Goal: Task Accomplishment & Management: Use online tool/utility

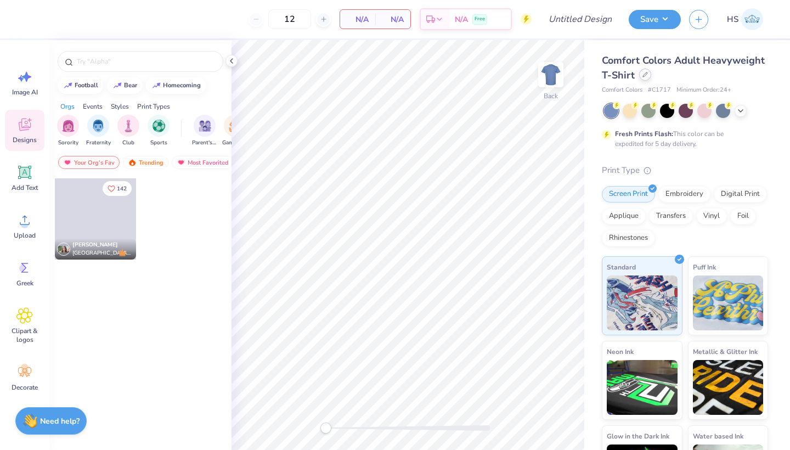
click at [645, 80] on div at bounding box center [645, 75] width 12 height 12
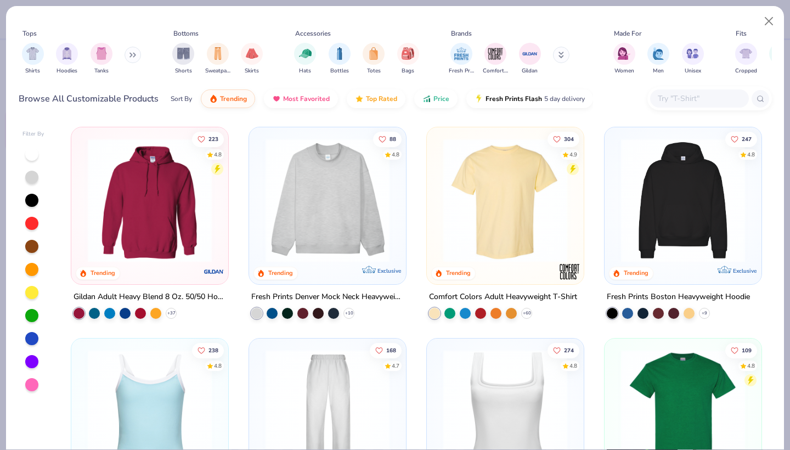
click at [686, 97] on input "text" at bounding box center [699, 98] width 84 height 13
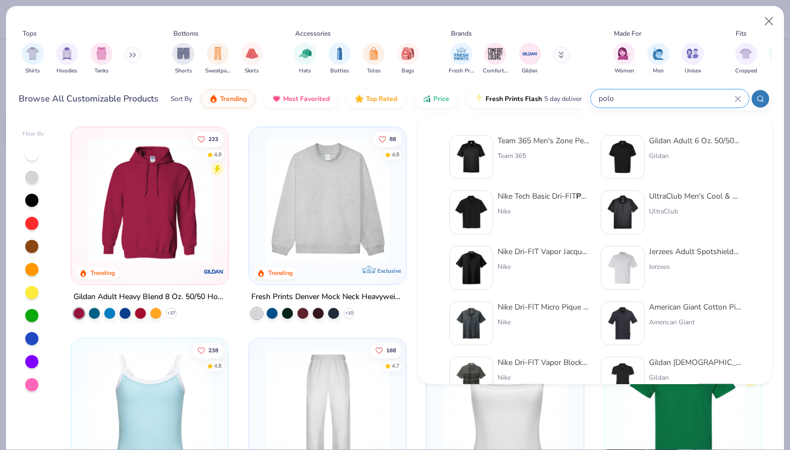
type input "polo"
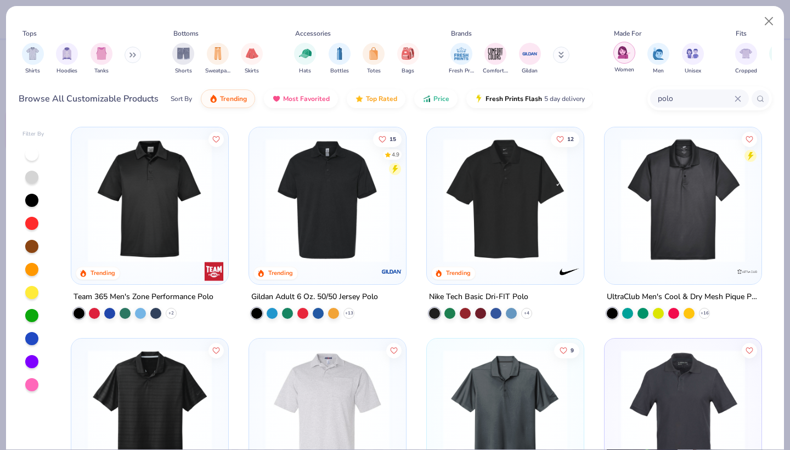
click at [617, 54] on div "filter for Women" at bounding box center [624, 53] width 22 height 22
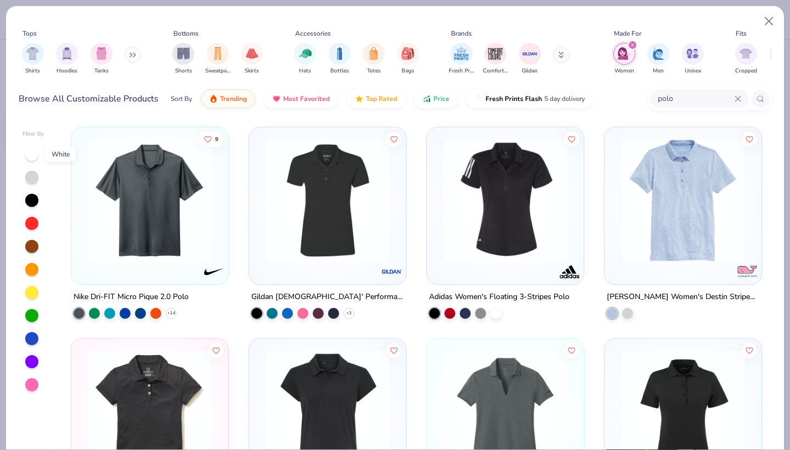
click at [29, 157] on div at bounding box center [31, 154] width 13 height 13
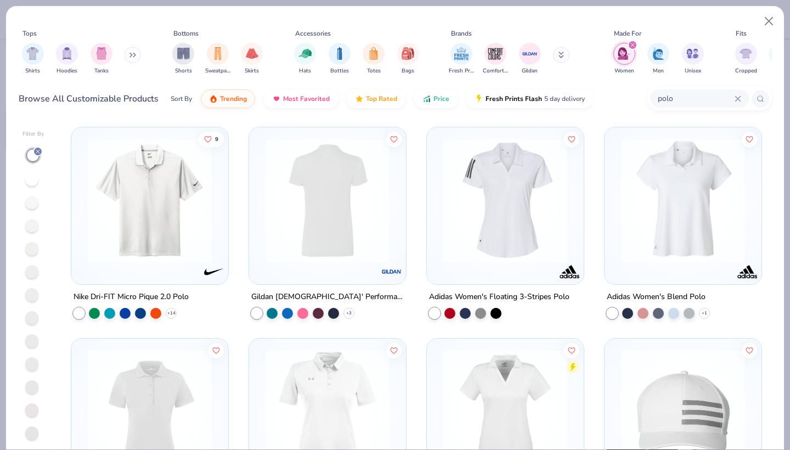
click at [260, 247] on img at bounding box center [192, 200] width 135 height 124
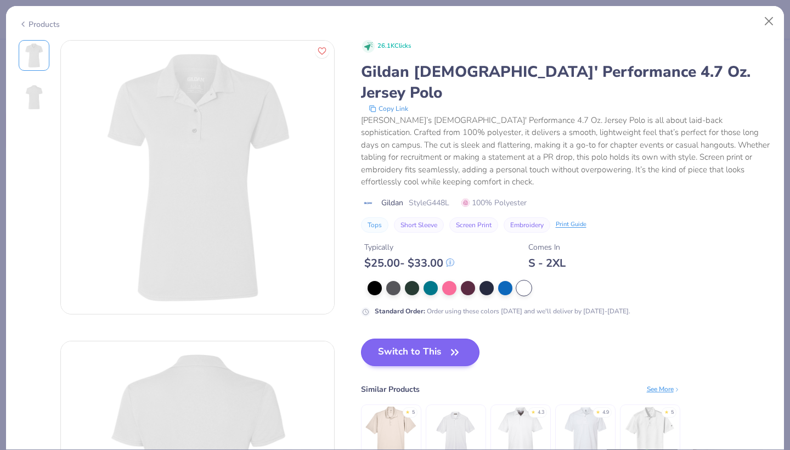
click at [435, 338] on button "Switch to This" at bounding box center [420, 351] width 119 height 27
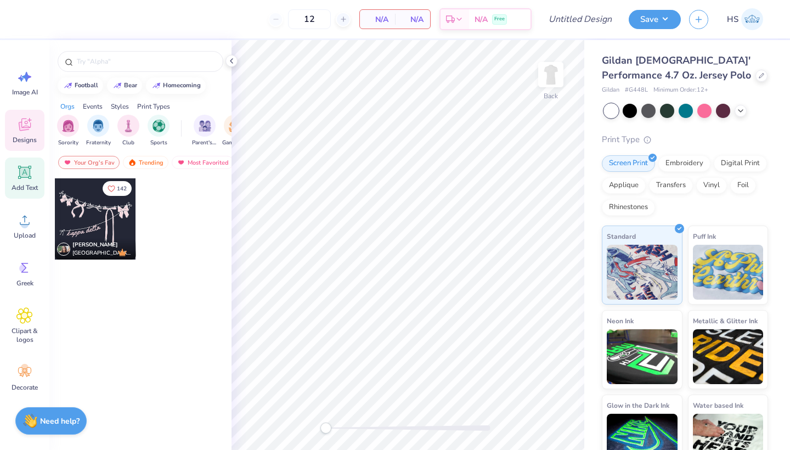
click at [24, 176] on icon at bounding box center [25, 172] width 10 height 10
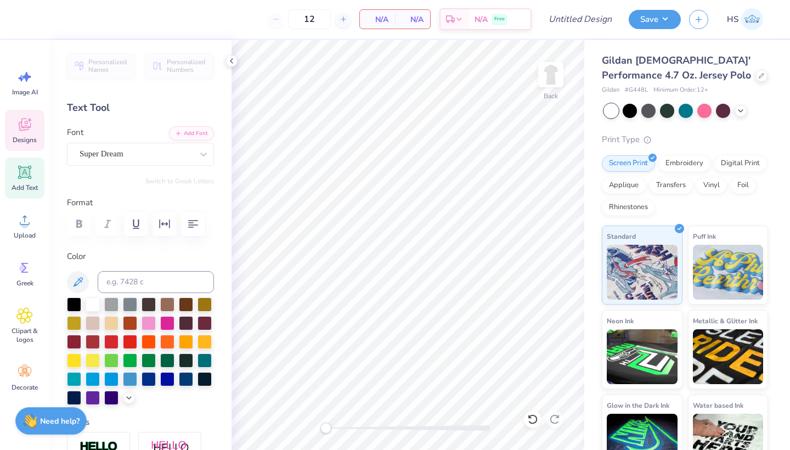
click at [24, 141] on span "Designs" at bounding box center [25, 139] width 24 height 9
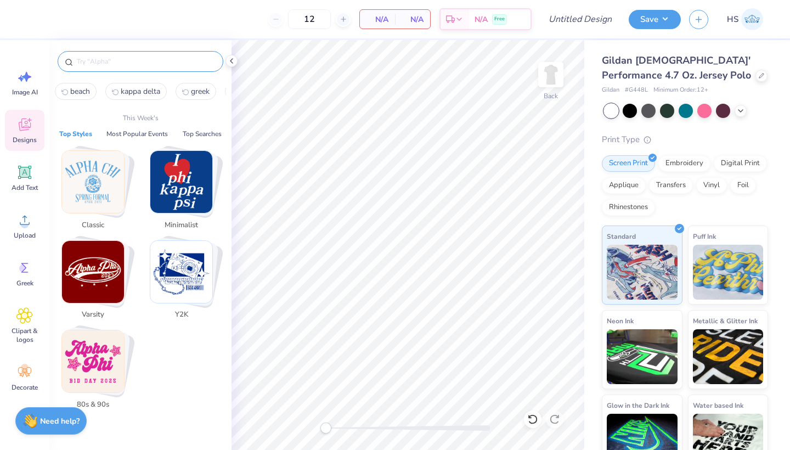
click at [117, 63] on input "text" at bounding box center [146, 61] width 140 height 11
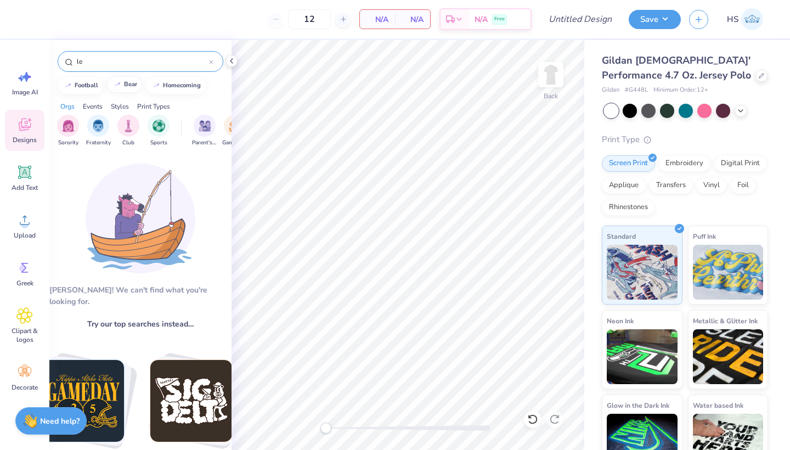
type input "l"
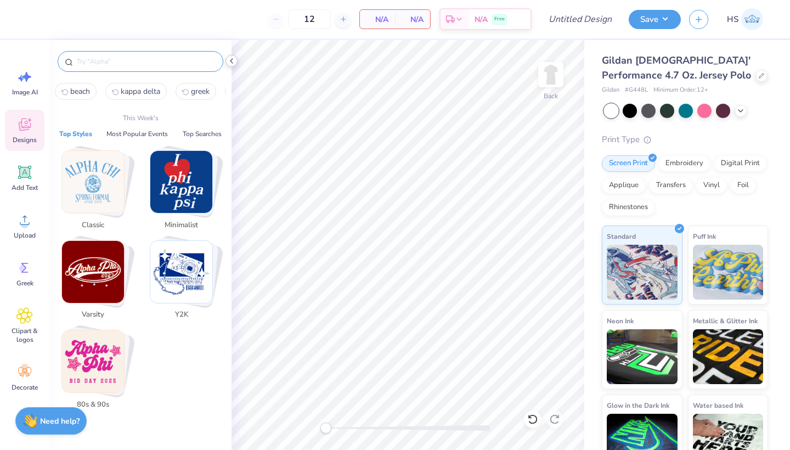
click at [234, 59] on icon at bounding box center [231, 61] width 9 height 9
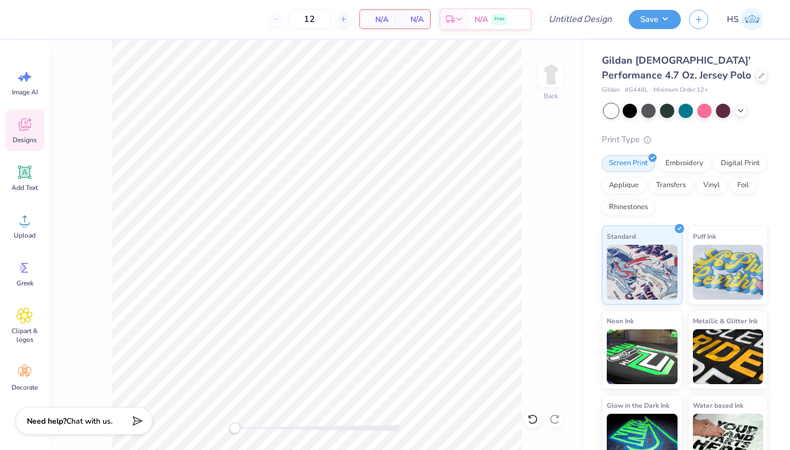
click at [31, 135] on div "Designs" at bounding box center [24, 130] width 39 height 41
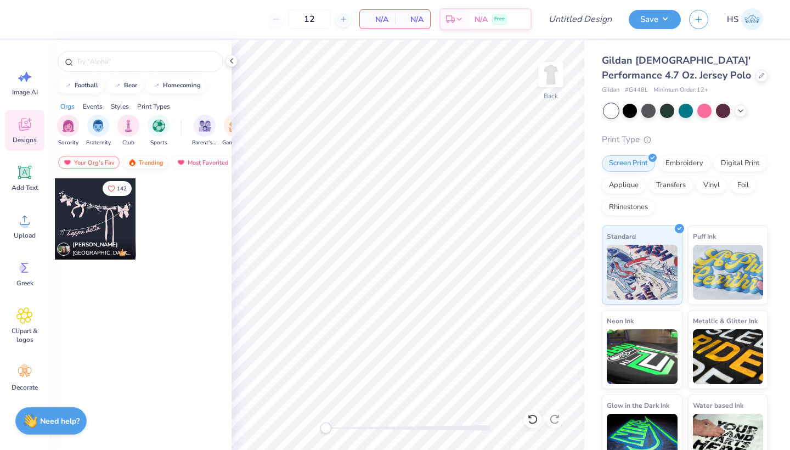
click at [150, 157] on div "Trending" at bounding box center [146, 162] width 46 height 13
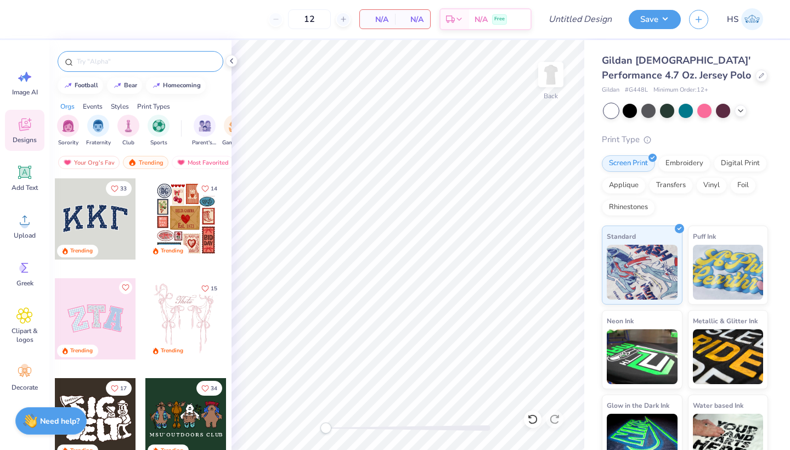
click at [125, 62] on input "text" at bounding box center [146, 61] width 140 height 11
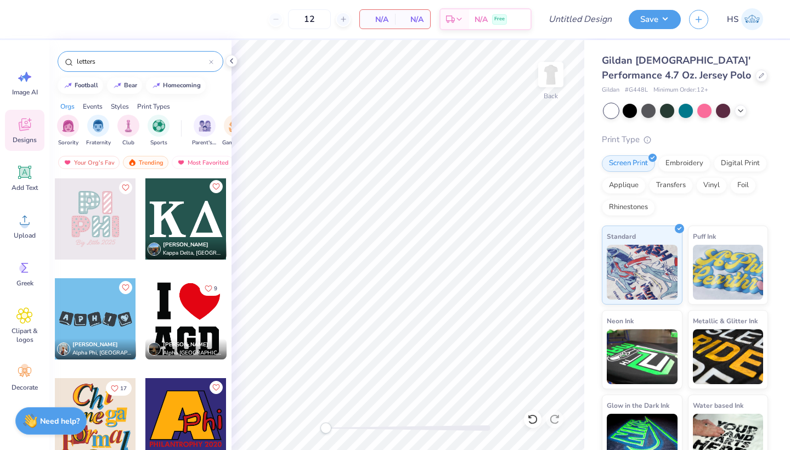
type input "letters"
click at [214, 190] on icon "Like" at bounding box center [216, 187] width 8 height 8
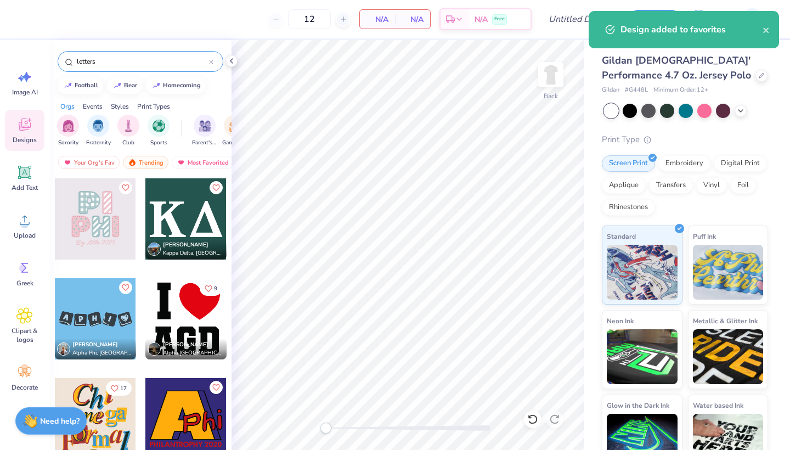
click at [195, 215] on div at bounding box center [185, 218] width 81 height 81
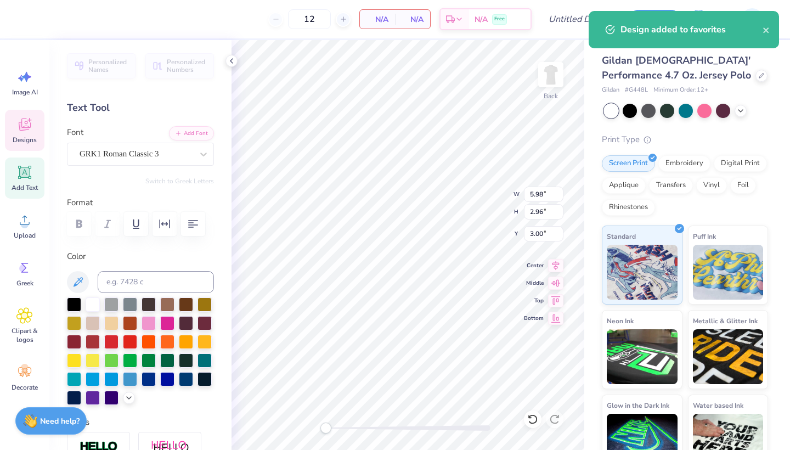
type textarea "K"
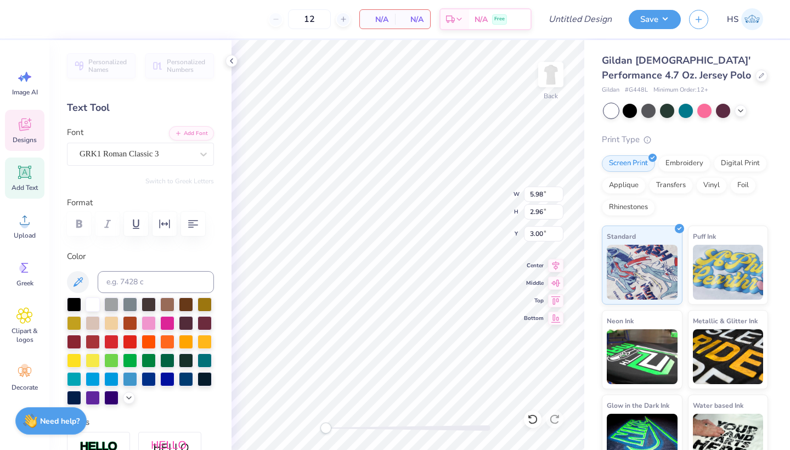
type textarea "P"
type textarea "K"
type textarea "N"
type textarea "L"
type textarea "K"
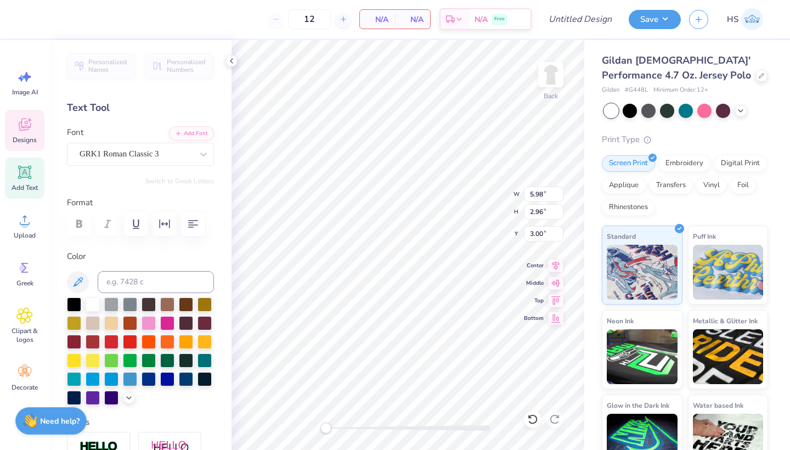
type textarea "H"
type textarea "FM"
click at [151, 320] on div at bounding box center [149, 322] width 14 height 14
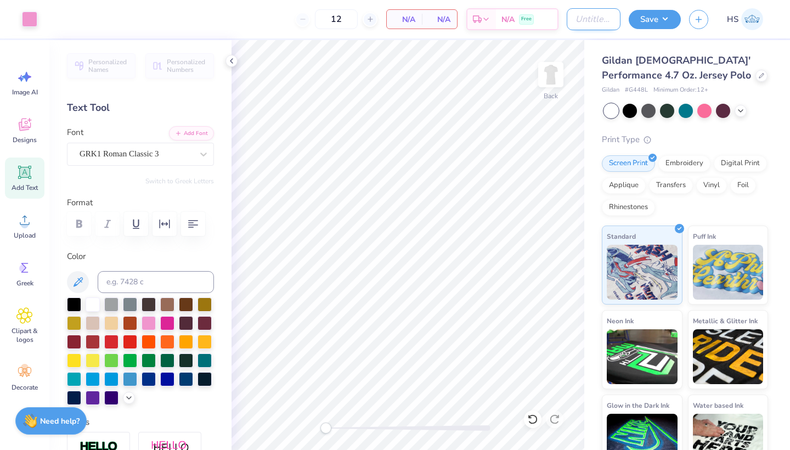
click at [605, 22] on input "Design Title" at bounding box center [594, 19] width 54 height 22
type input "Short Sleeve Polo"
click at [652, 21] on button "Save" at bounding box center [655, 17] width 52 height 19
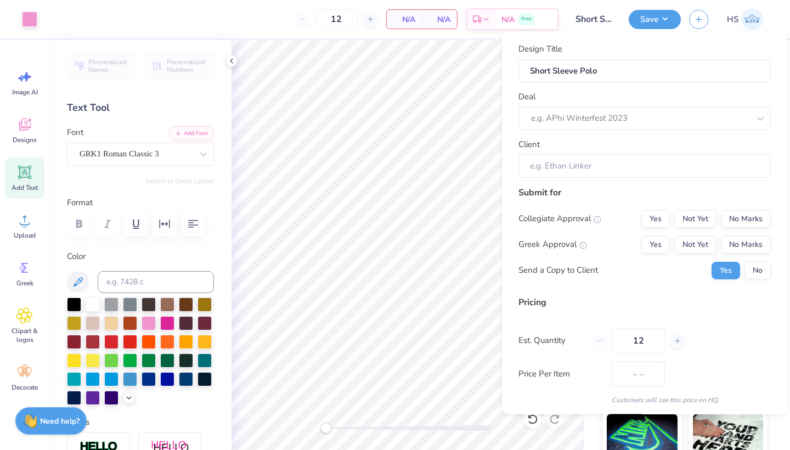
click at [400, 14] on span "N/A" at bounding box center [404, 20] width 22 height 12
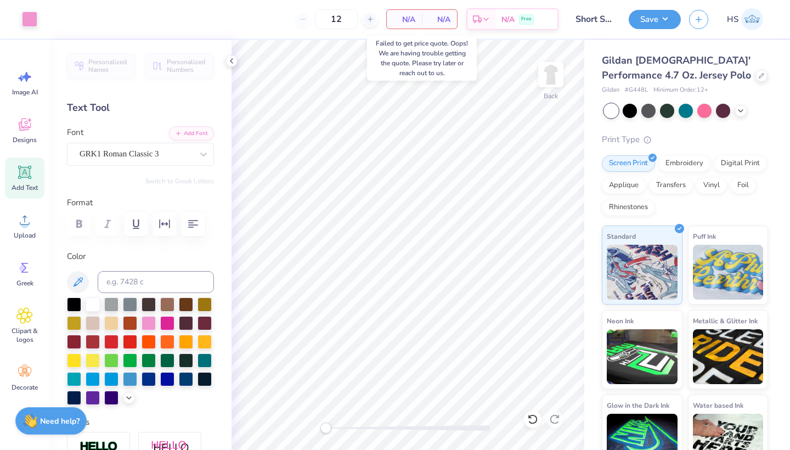
click at [414, 26] on div "N/A Per Item" at bounding box center [404, 19] width 35 height 19
click at [338, 25] on input "12" at bounding box center [336, 19] width 43 height 20
type input "1"
type input "309"
click at [643, 21] on button "Save" at bounding box center [655, 17] width 52 height 19
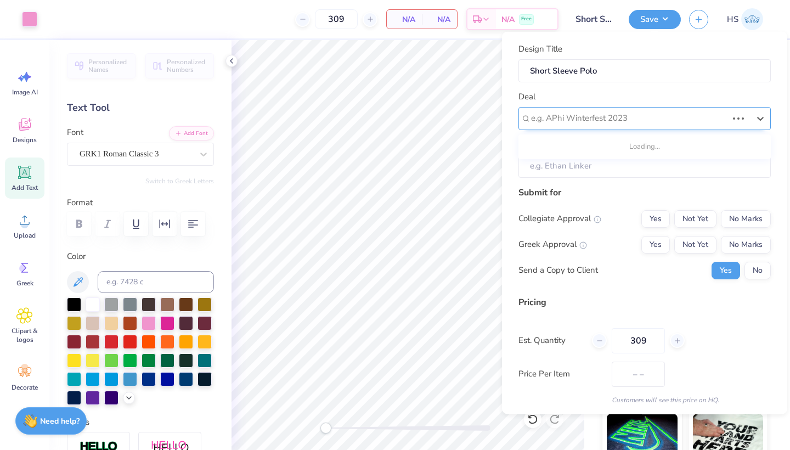
click at [670, 116] on div at bounding box center [629, 118] width 196 height 15
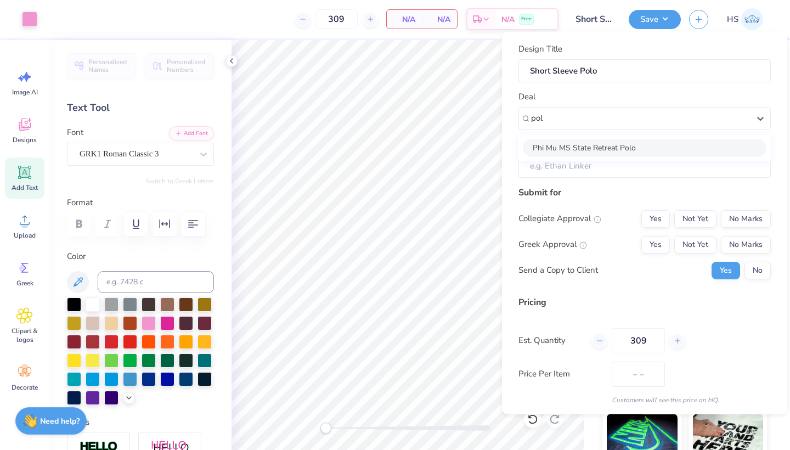
click at [629, 146] on div "Phi Mu MS State Retreat Polo" at bounding box center [645, 147] width 244 height 18
type input "pol"
type input "Caroline Reed"
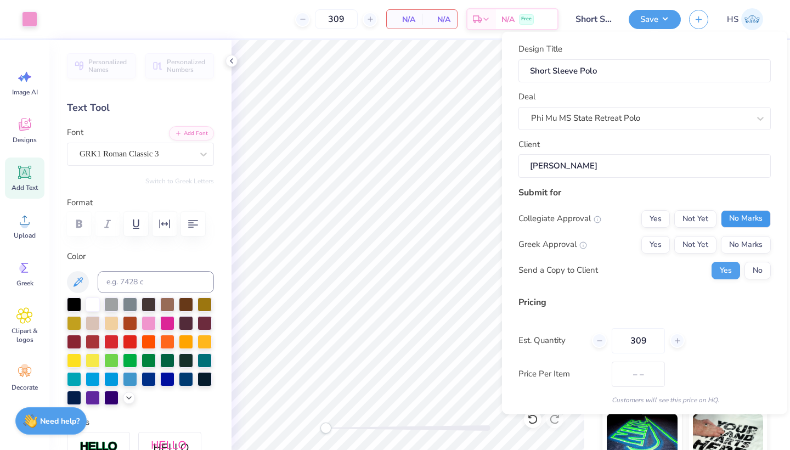
click at [742, 220] on button "No Marks" at bounding box center [746, 219] width 50 height 18
click at [651, 244] on button "Yes" at bounding box center [655, 244] width 29 height 18
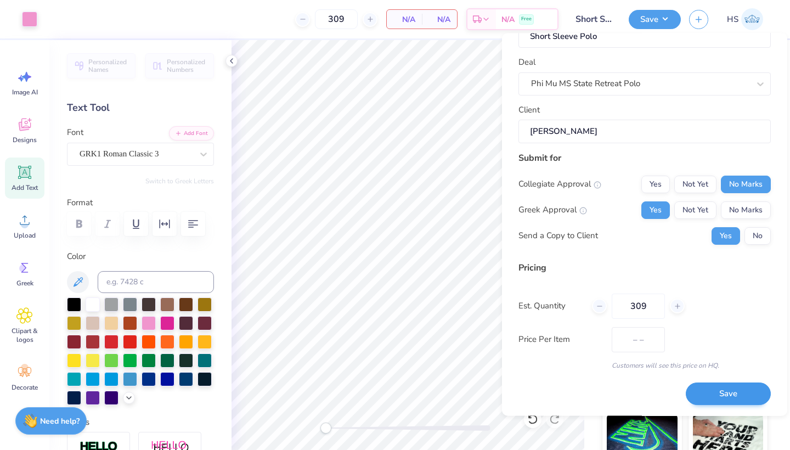
scroll to position [35, 0]
click at [713, 394] on button "Save" at bounding box center [728, 394] width 85 height 22
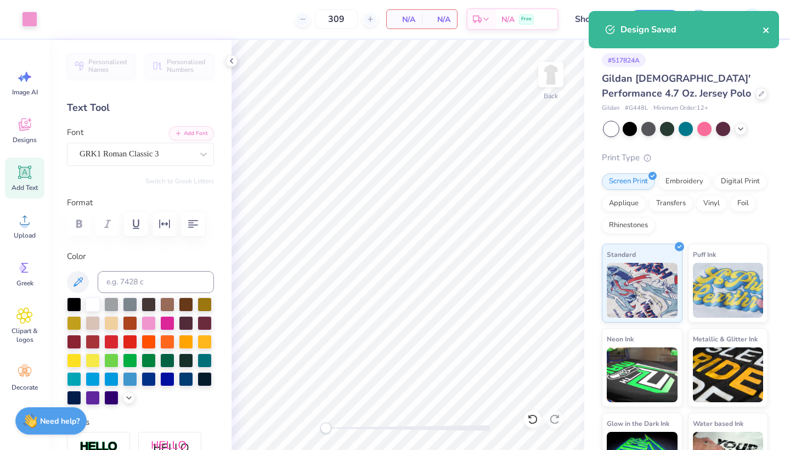
click at [768, 29] on icon "close" at bounding box center [766, 30] width 8 height 9
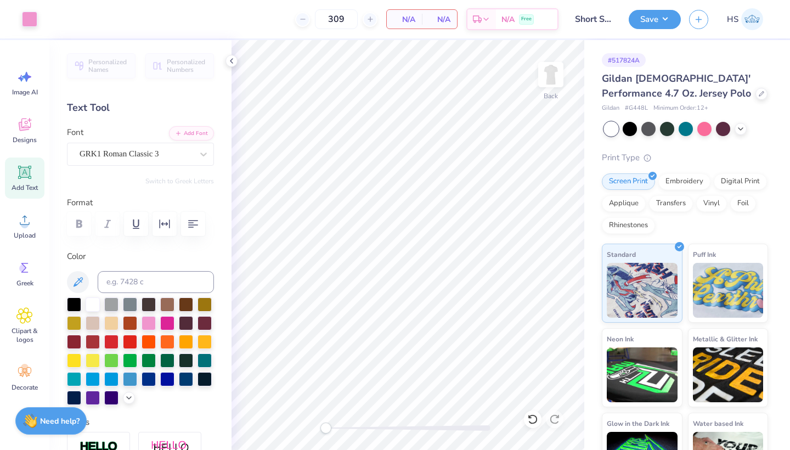
click at [754, 22] on img at bounding box center [752, 19] width 22 height 22
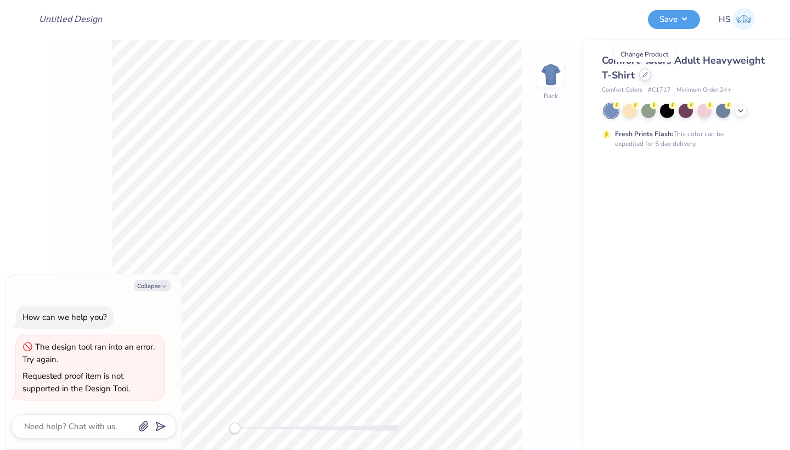
click at [645, 75] on icon at bounding box center [645, 74] width 4 height 4
type textarea "x"
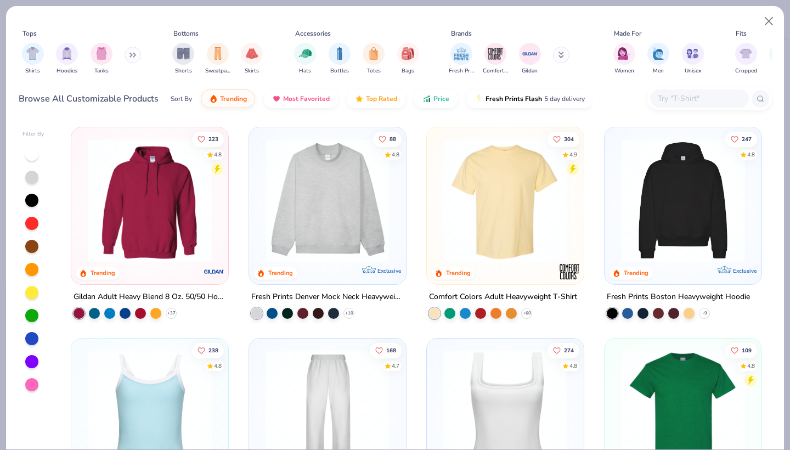
click at [630, 56] on img "filter for Women" at bounding box center [624, 53] width 13 height 13
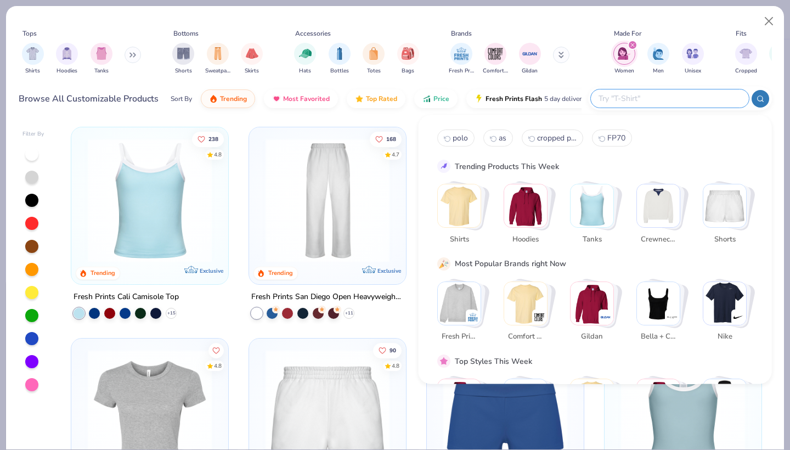
click at [684, 97] on input "text" at bounding box center [669, 98] width 144 height 13
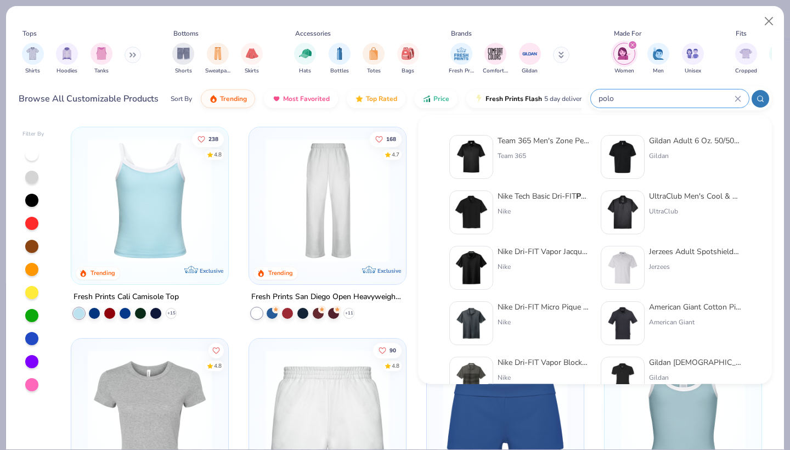
type input "polo"
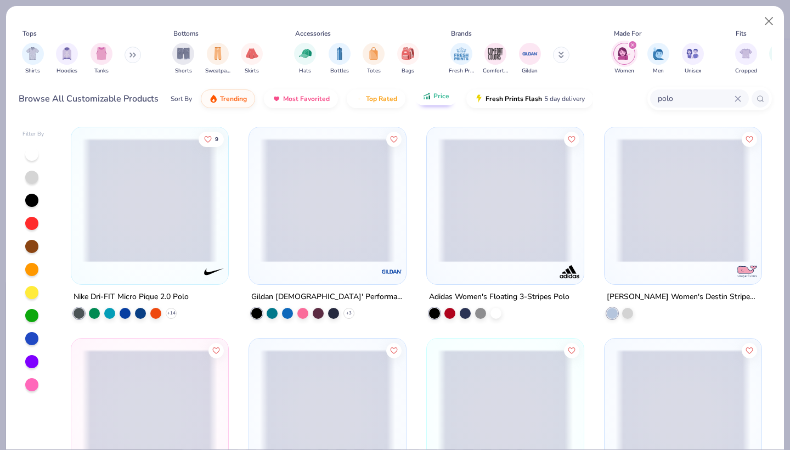
click at [440, 98] on span "Price" at bounding box center [441, 96] width 16 height 9
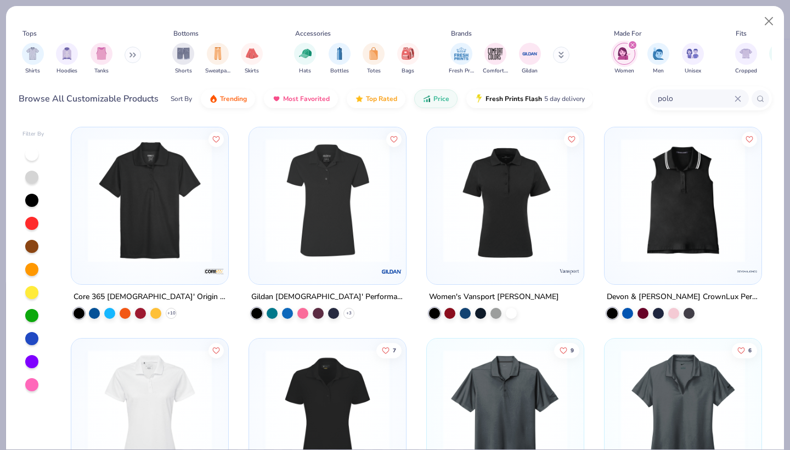
click at [507, 223] on img at bounding box center [505, 200] width 135 height 124
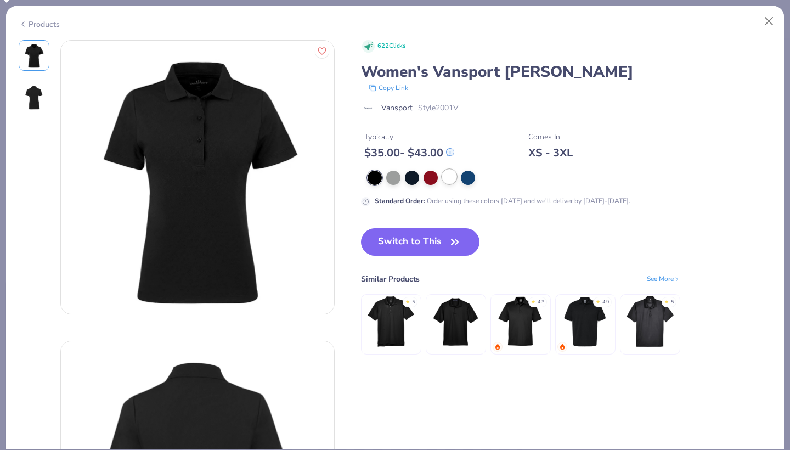
click at [450, 178] on div at bounding box center [449, 177] width 14 height 14
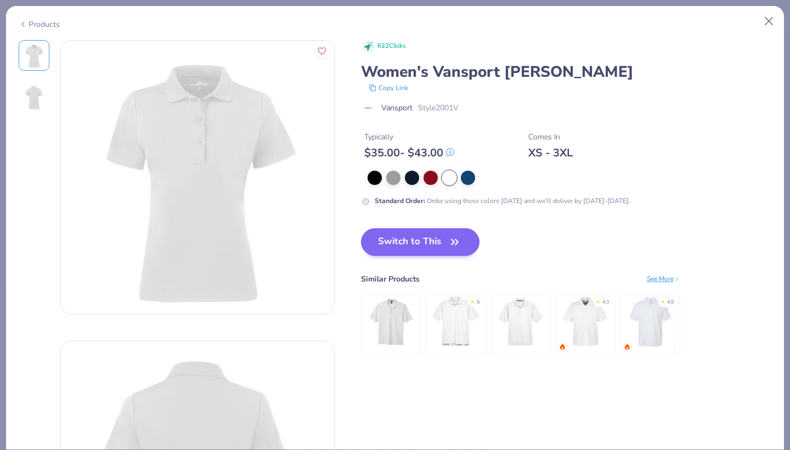
click at [444, 252] on button "Switch to This" at bounding box center [420, 241] width 119 height 27
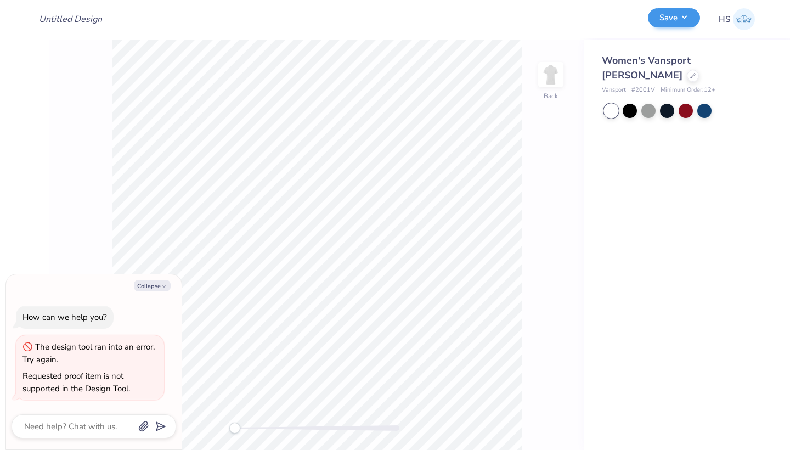
click at [675, 18] on button "Save" at bounding box center [674, 17] width 52 height 19
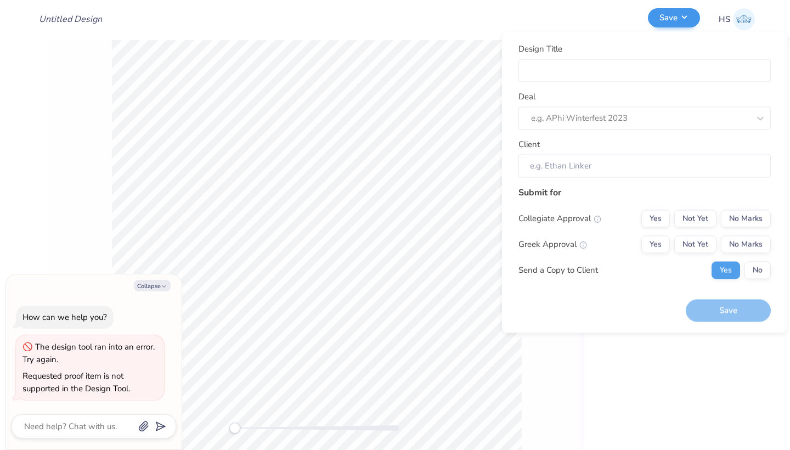
type textarea "x"
click at [566, 66] on input "Design Title" at bounding box center [644, 71] width 252 height 24
type input "S"
type textarea "x"
type input "S"
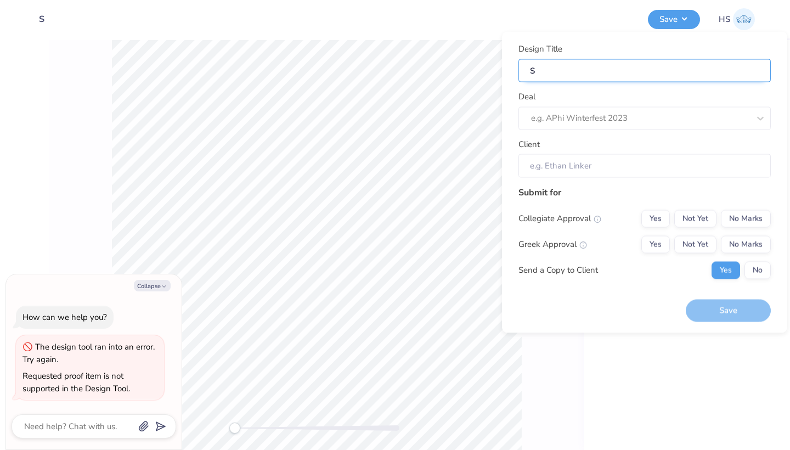
type textarea "x"
type input "Sh"
type textarea "x"
type input "Sho"
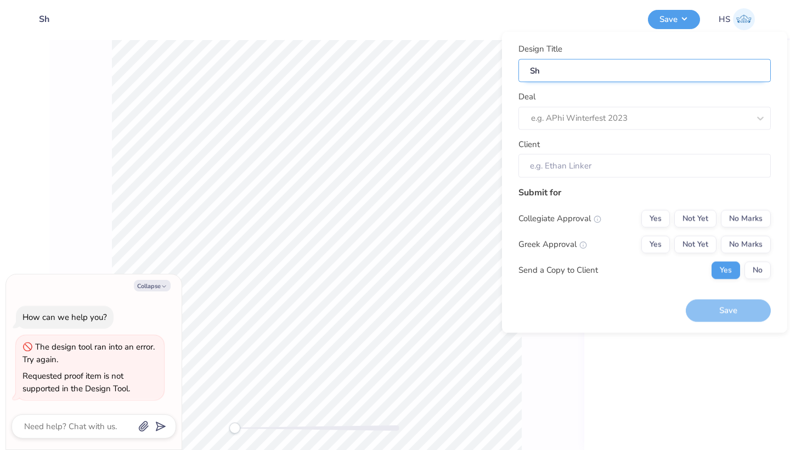
type textarea "x"
type input "Sho"
type textarea "x"
type input "Shor"
type textarea "x"
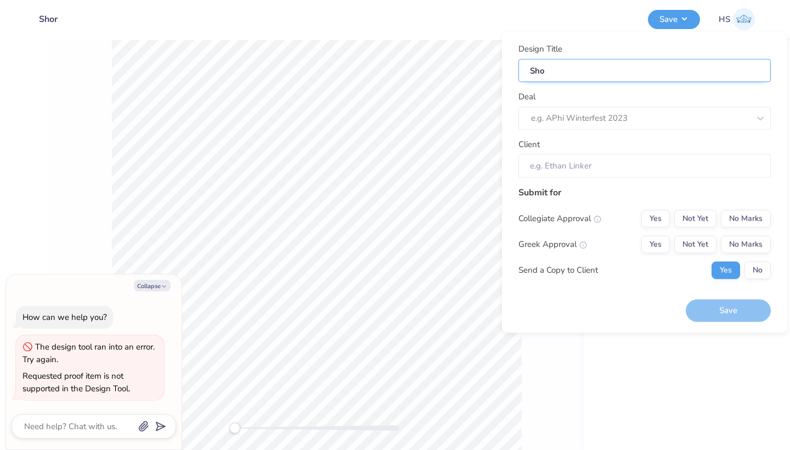
type input "Shor"
type textarea "x"
type input "Short"
type textarea "x"
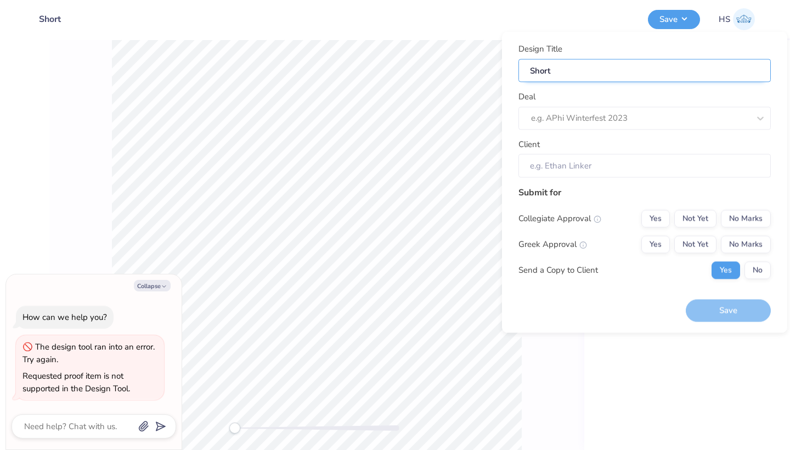
type input "Shortt"
type textarea "x"
type input "Shortt"
type textarea "x"
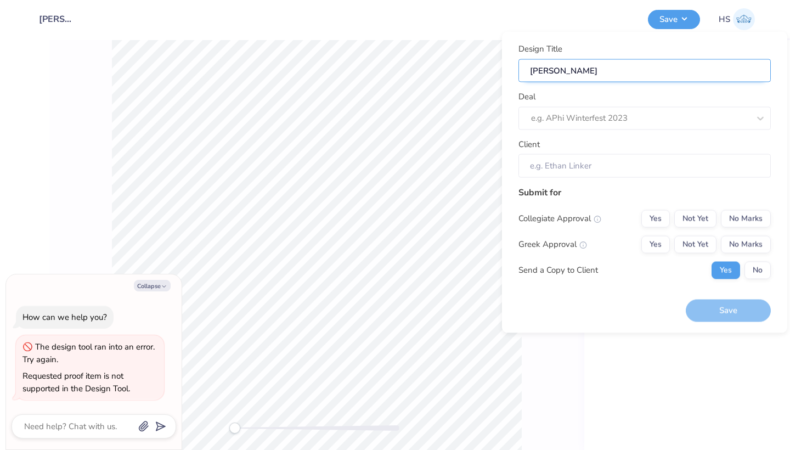
type input "Shortt"
type textarea "x"
type input "Shortt"
type textarea "x"
type input "Shortt"
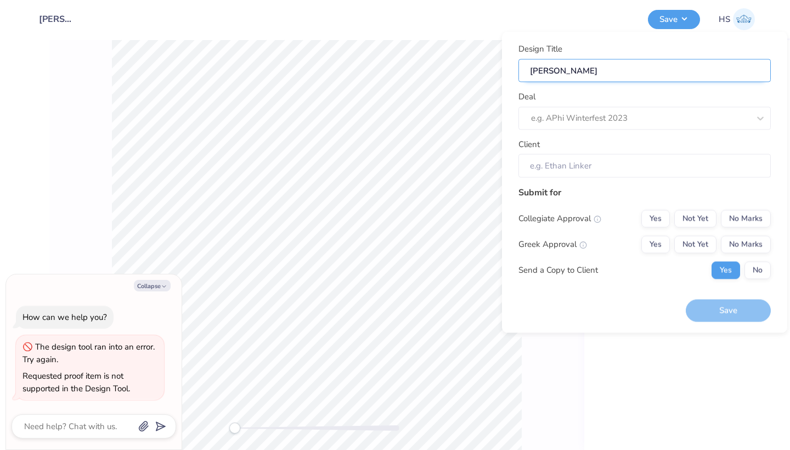
type textarea "x"
type input "Short"
type textarea "x"
type input "Short"
type textarea "x"
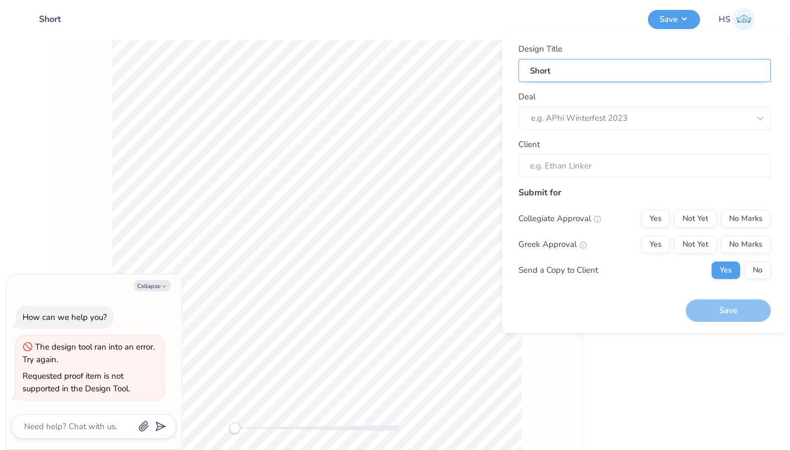
type input "Short"
type textarea "x"
type input "Short"
type textarea "x"
type input "Short S"
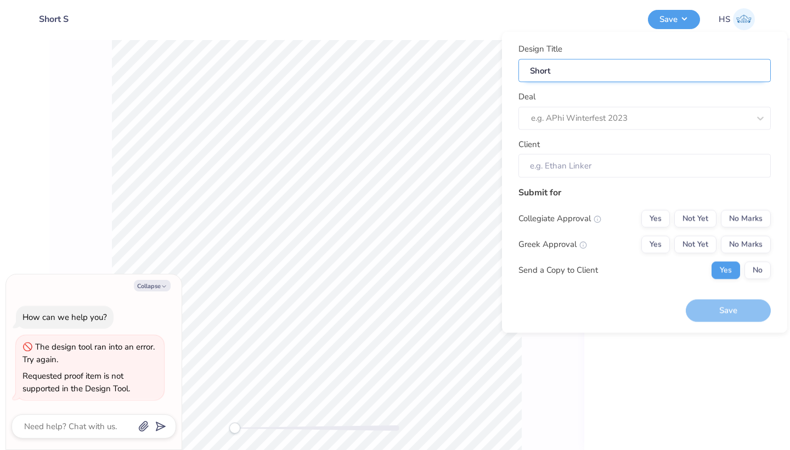
type textarea "x"
type input "Short S"
type textarea "x"
type input "Short Sl"
type textarea "x"
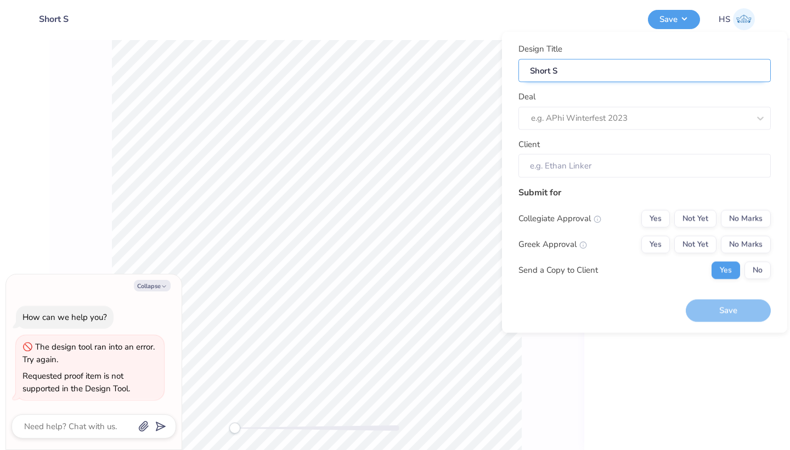
type input "Short Sl"
type textarea "x"
type input "Short Sle"
type textarea "x"
type input "Short Sle"
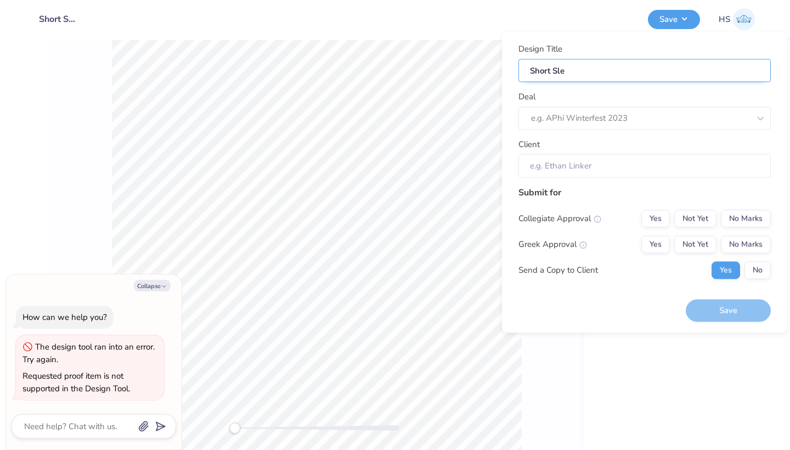
type textarea "x"
type input "Short Slee"
type textarea "x"
type input "Short Slee"
type input "Short Sleev"
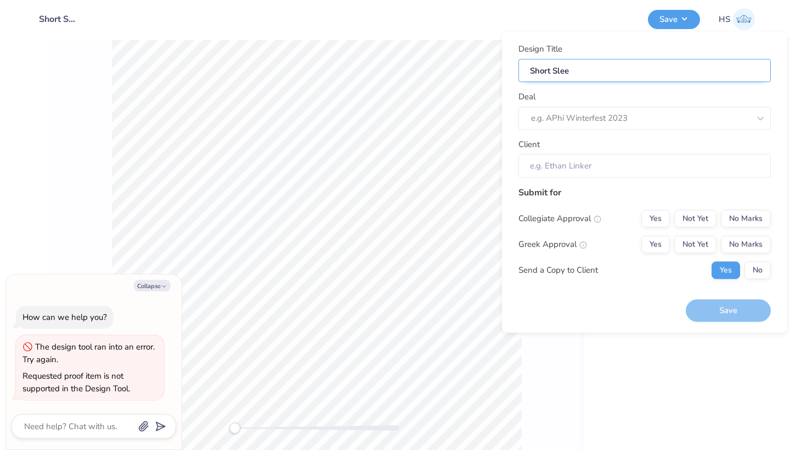
type textarea "x"
type input "Short Sleev"
type textarea "x"
type input "Short Sleeve"
type textarea "x"
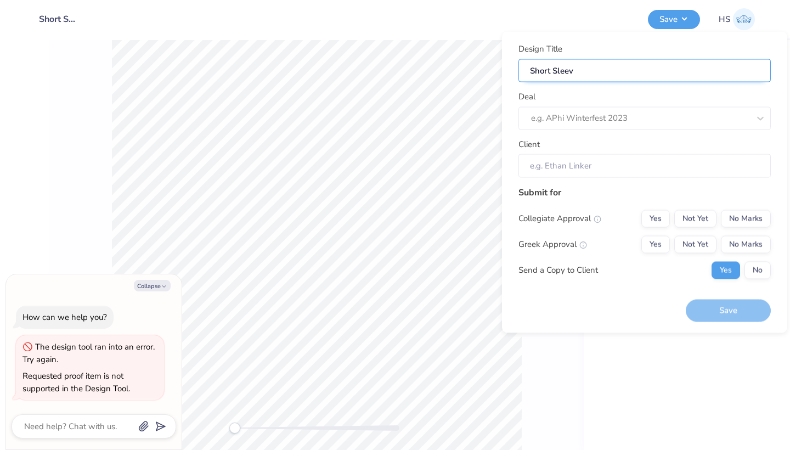
type input "Short Sleeve"
type textarea "x"
type input "Short Sleeve"
type textarea "x"
type input "Short Sleeve"
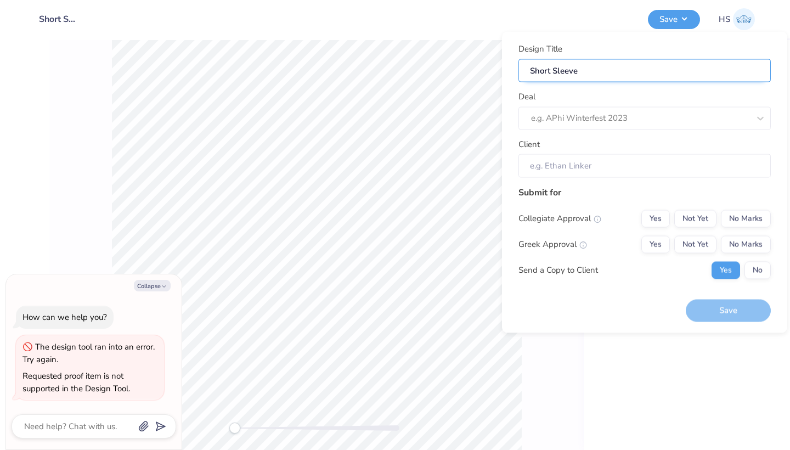
type textarea "x"
type input "Short Sleeve P"
type textarea "x"
type input "Short Sleeve P"
type textarea "x"
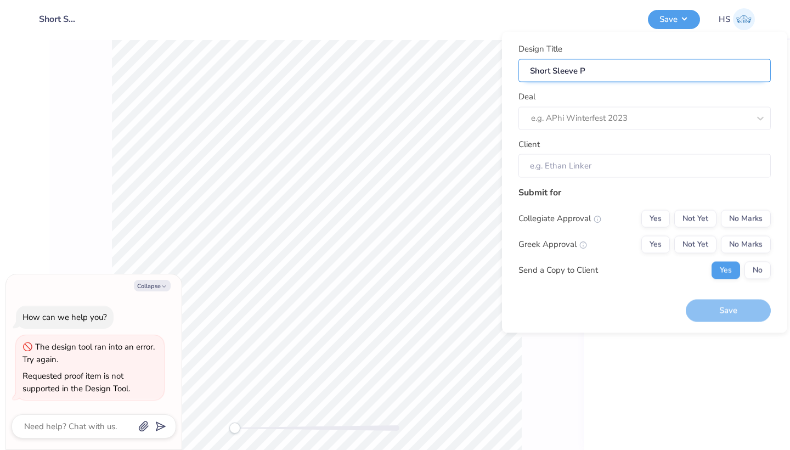
type input "Short Sleeve Po"
type textarea "x"
type input "Short Sleeve Po"
type textarea "x"
type input "Short Sleeve Pol"
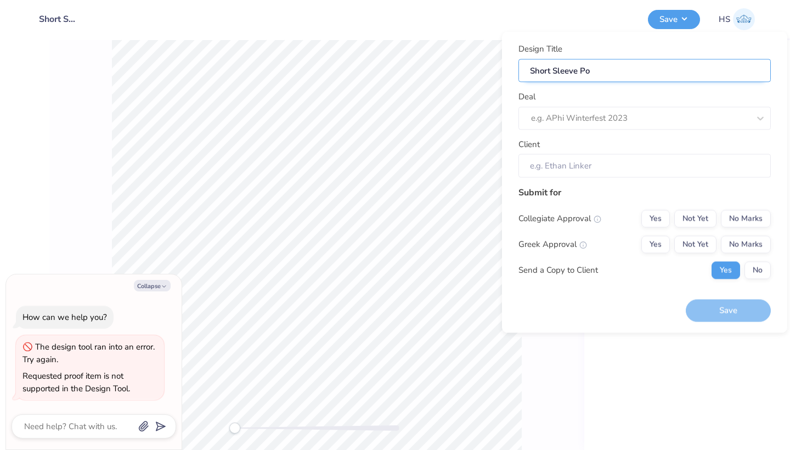
type textarea "x"
type input "Short Sleeve Pol"
type textarea "x"
type input "Short Sleeve Polo"
type textarea "x"
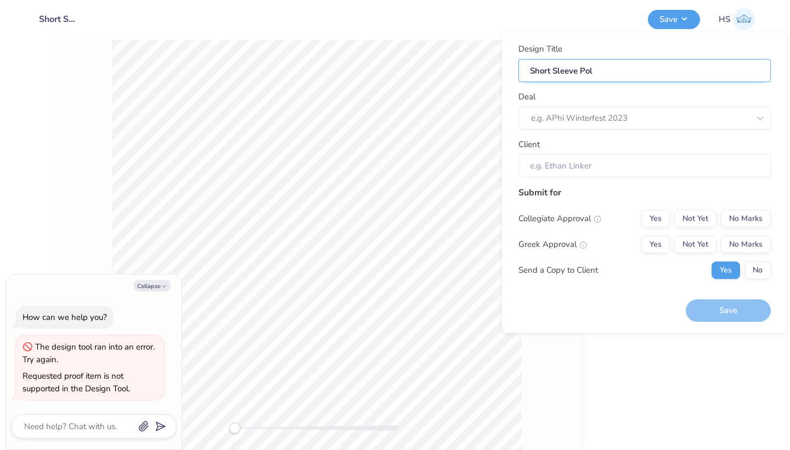
type input "Short Sleeve Polo"
type textarea "x"
type input "Short Sleeve Polo"
type textarea "x"
type input "Short Sleeve Polo"
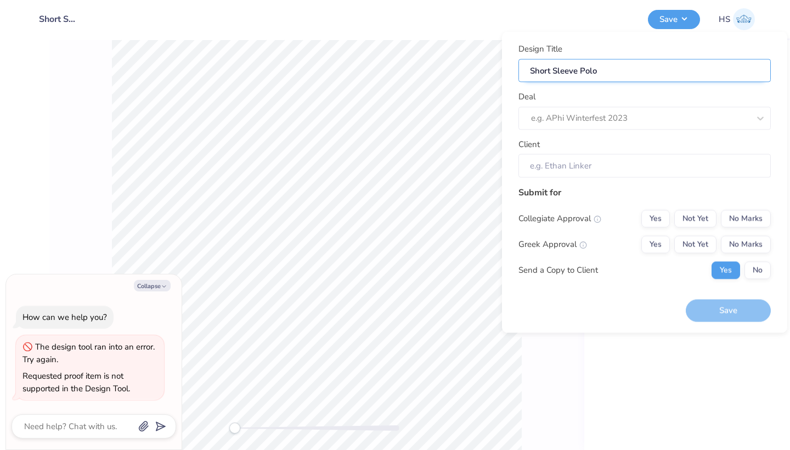
type textarea "x"
type input "Short Sleeve Polo I"
type textarea "x"
type input "Short Sleeve Polo I"
type textarea "x"
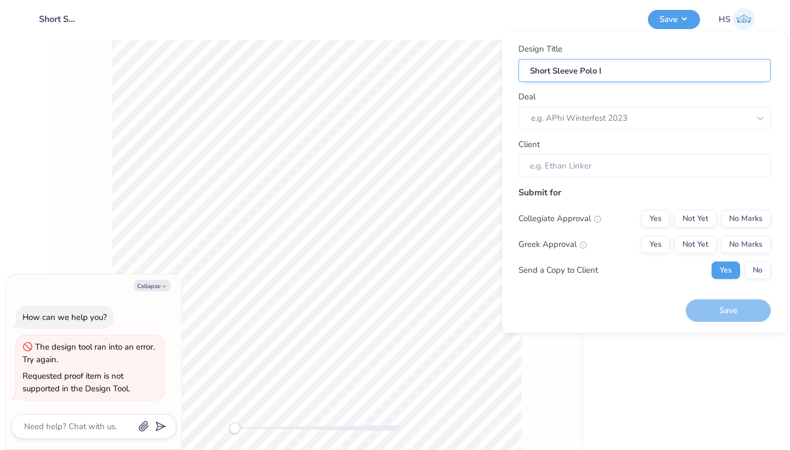
type input "Short Sleeve Polo II"
type textarea "x"
type input "Short Sleeve Polo II"
click at [571, 108] on div "e.g. APhi Winterfest 2023" at bounding box center [644, 117] width 252 height 23
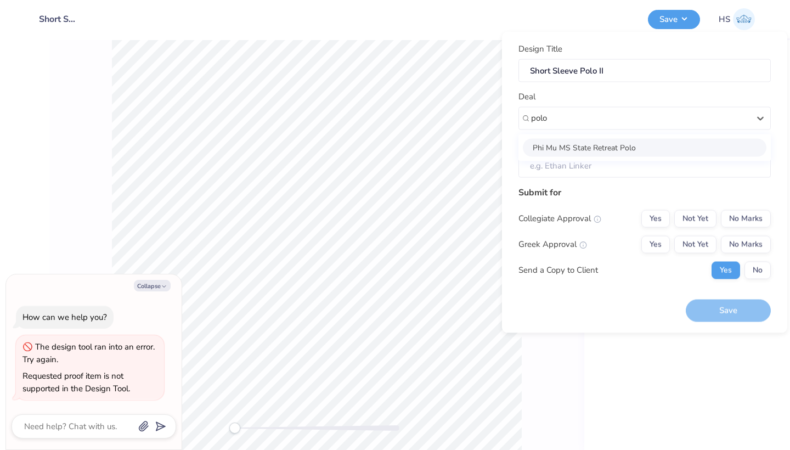
click at [585, 145] on div "Phi Mu MS State Retreat Polo" at bounding box center [645, 147] width 244 height 18
type input "polo"
type textarea "x"
type input "[PERSON_NAME]"
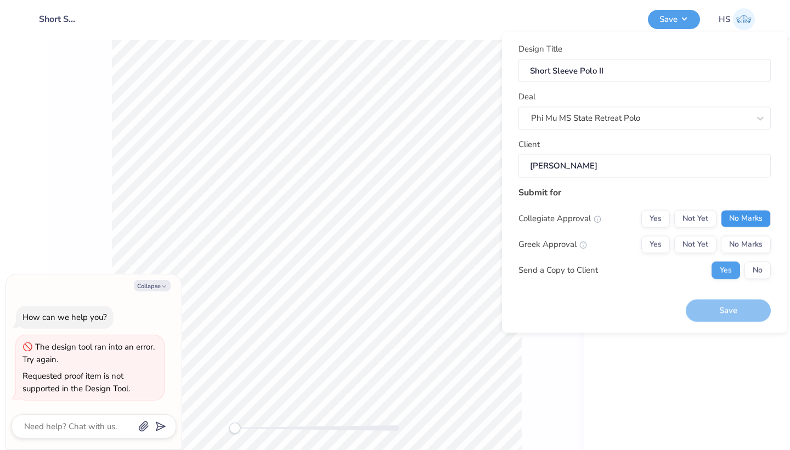
click at [744, 213] on button "No Marks" at bounding box center [746, 219] width 50 height 18
click at [675, 233] on div "Collegiate Approval Yes Not Yet No Marks Greek Approval Yes Not Yet No Marks Se…" at bounding box center [644, 244] width 252 height 69
click at [666, 238] on button "Yes" at bounding box center [655, 244] width 29 height 18
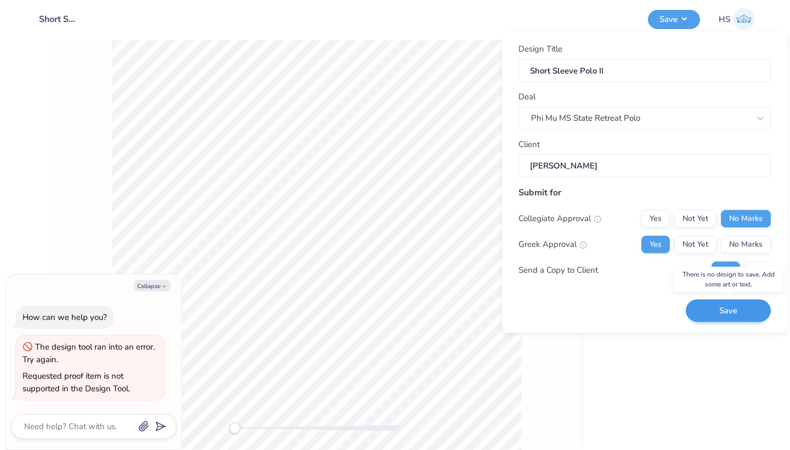
click at [727, 309] on button "Save" at bounding box center [728, 311] width 85 height 22
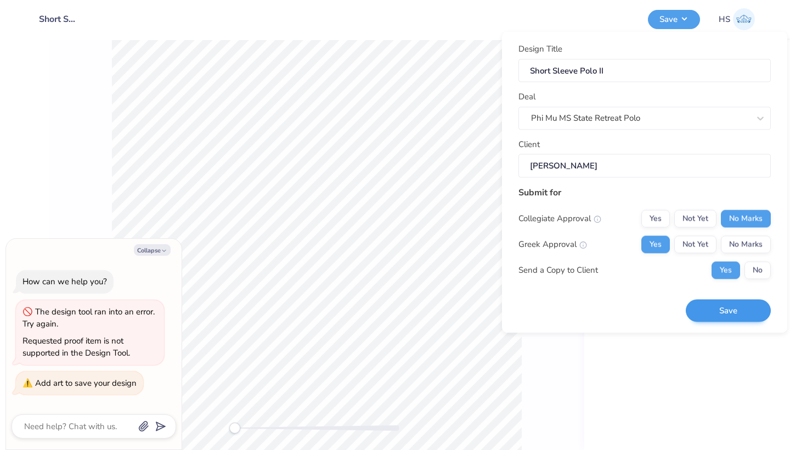
click at [710, 308] on button "Save" at bounding box center [728, 311] width 85 height 22
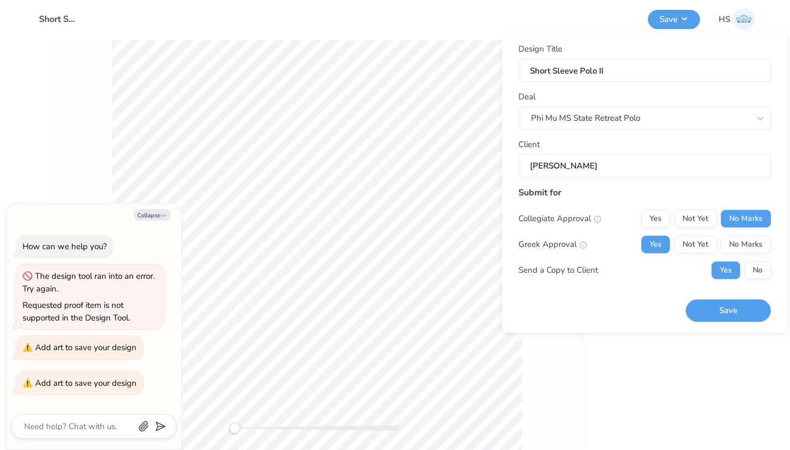
click at [634, 187] on div "Submit for" at bounding box center [644, 191] width 252 height 13
click at [684, 19] on button "Save" at bounding box center [674, 17] width 52 height 19
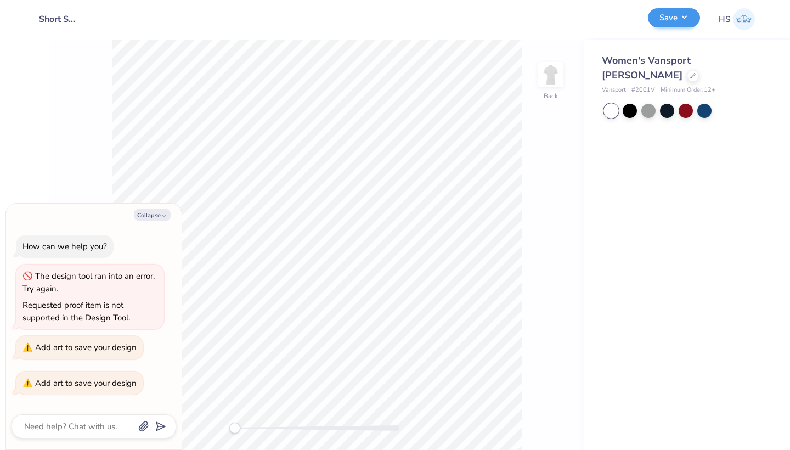
click at [676, 19] on button "Save" at bounding box center [674, 17] width 52 height 19
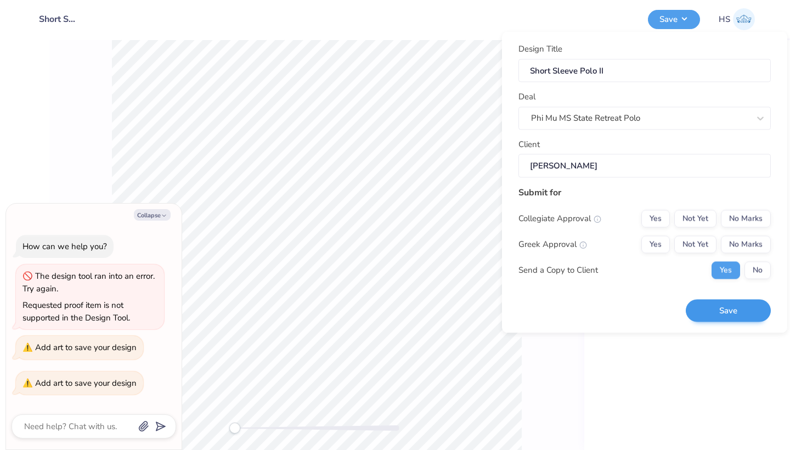
click at [711, 313] on button "Save" at bounding box center [728, 311] width 85 height 22
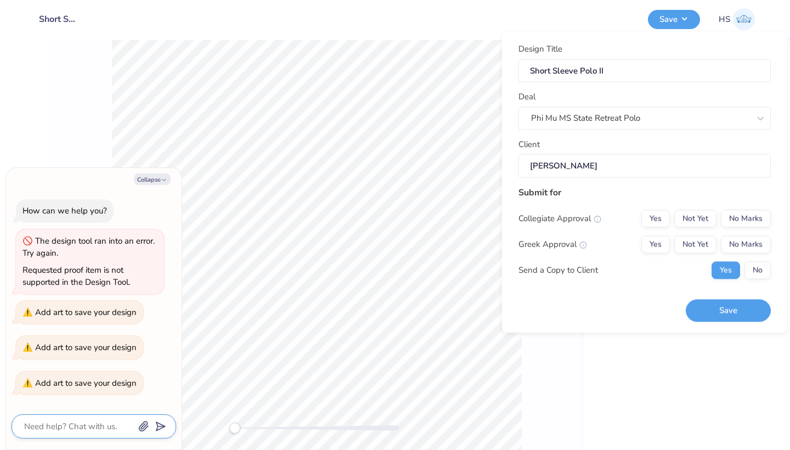
type textarea "x"
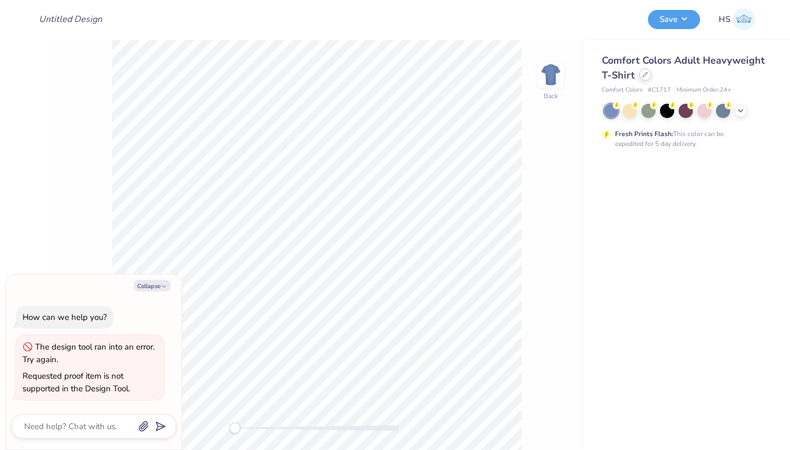
click at [646, 75] on icon at bounding box center [644, 74] width 5 height 5
type textarea "x"
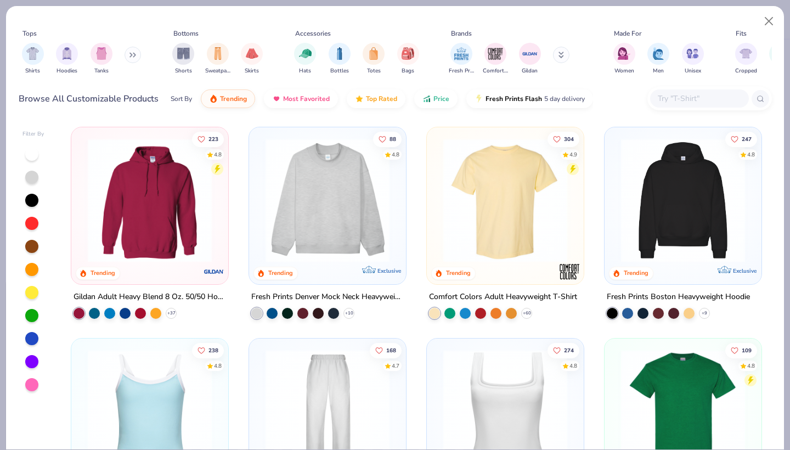
click at [696, 100] on input "text" at bounding box center [699, 98] width 84 height 13
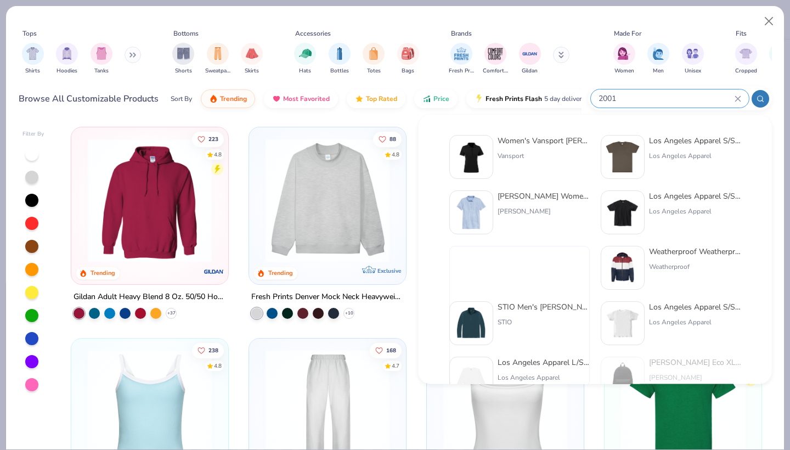
type input "2001"
click at [530, 150] on div "Women's Vansport [PERSON_NAME] Shirt Vansport" at bounding box center [544, 157] width 92 height 44
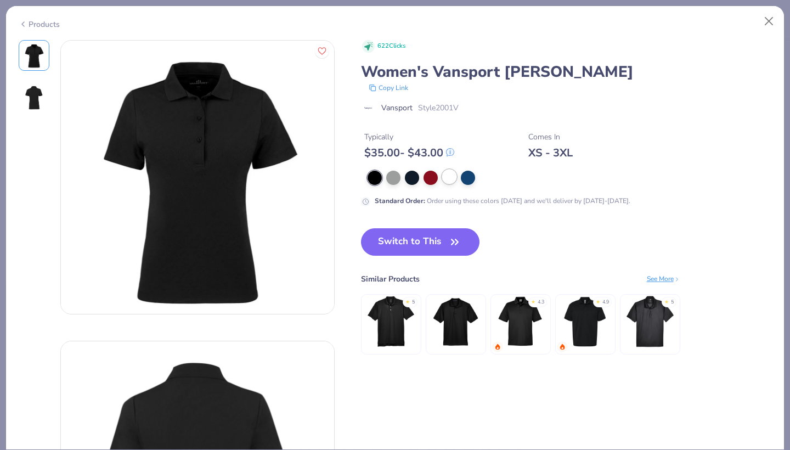
click at [448, 182] on div at bounding box center [449, 177] width 14 height 14
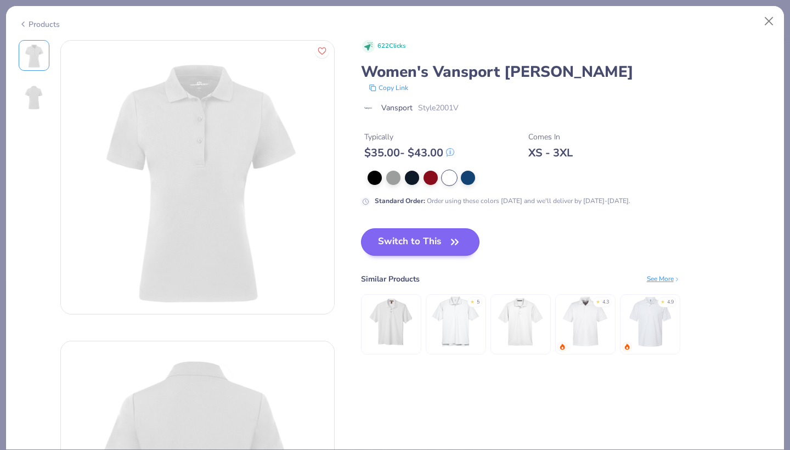
click at [444, 243] on button "Switch to This" at bounding box center [420, 241] width 119 height 27
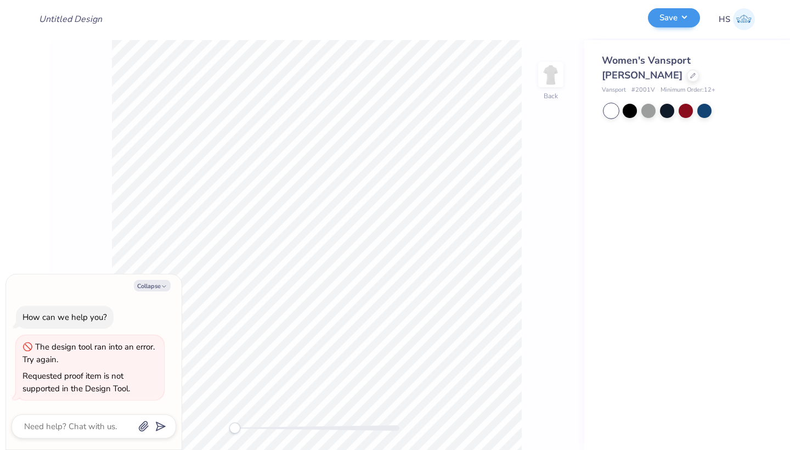
click at [669, 19] on button "Save" at bounding box center [674, 17] width 52 height 19
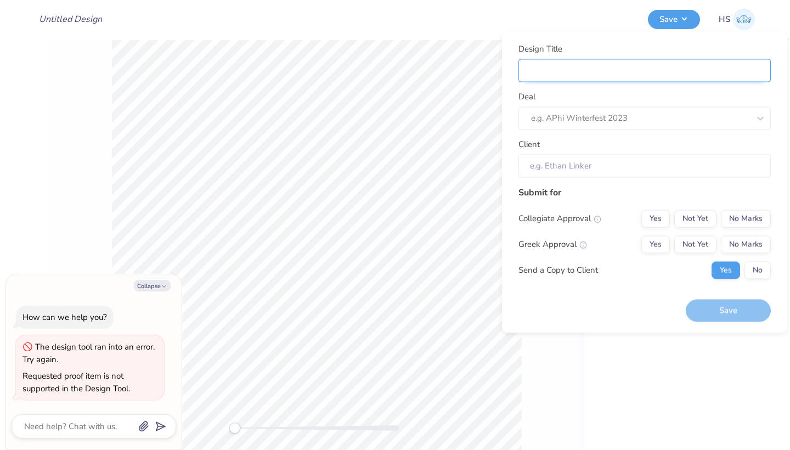
click at [676, 75] on input "Design Title" at bounding box center [644, 71] width 252 height 24
type textarea "x"
type input "P"
type textarea "x"
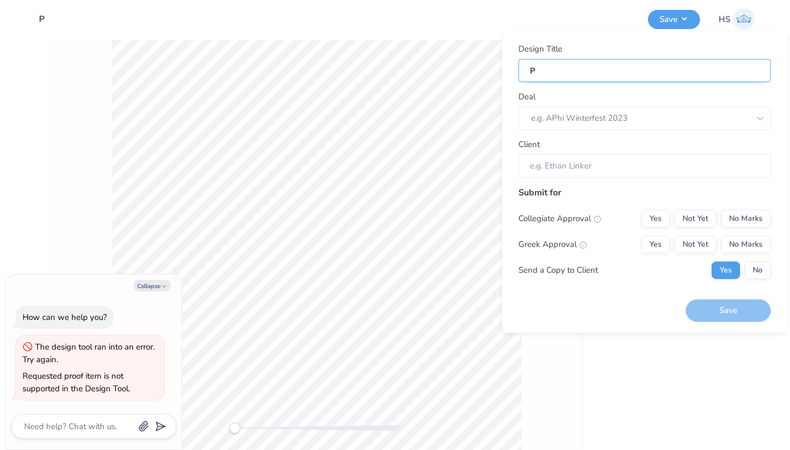
type input "Po"
type textarea "x"
type input "Pol"
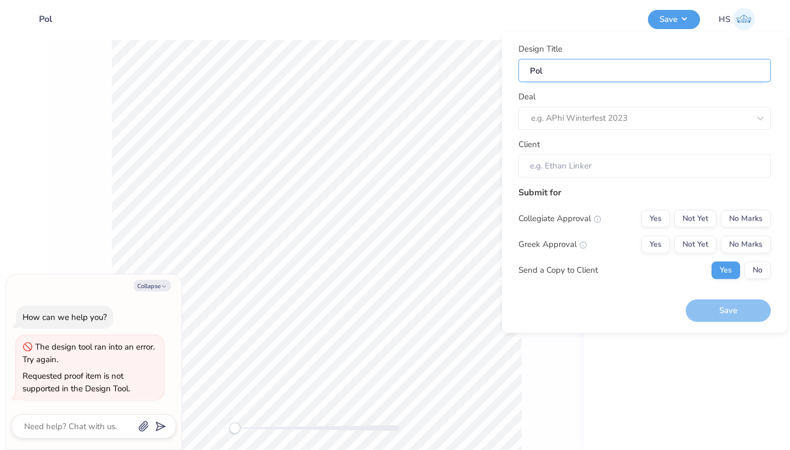
type textarea "x"
type input "Polo"
type textarea "x"
type input "Polo"
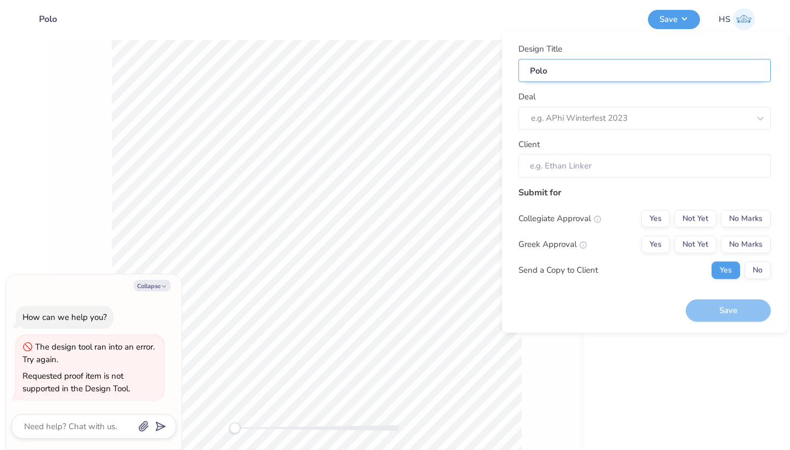
type input "Polo"
type textarea "x"
type input "Polo I"
type textarea "x"
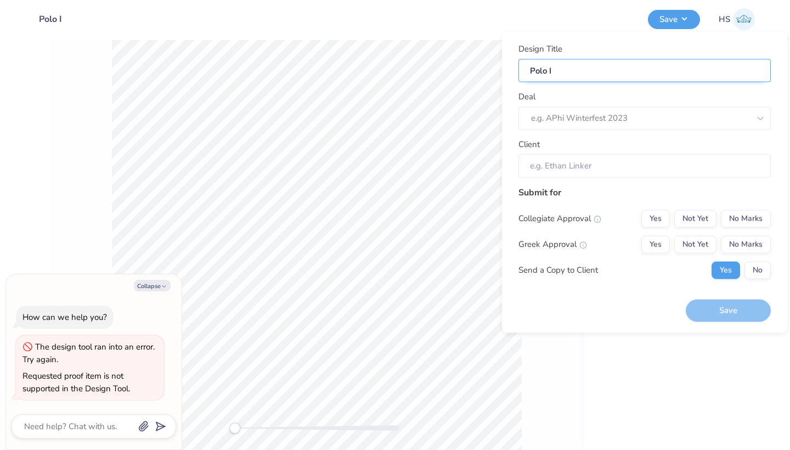
type input "Polo II"
type textarea "x"
type input "Polo II"
click at [668, 132] on div "Design Title Polo II Deal e.g. APhi Winterfest 2023 Client" at bounding box center [644, 110] width 252 height 135
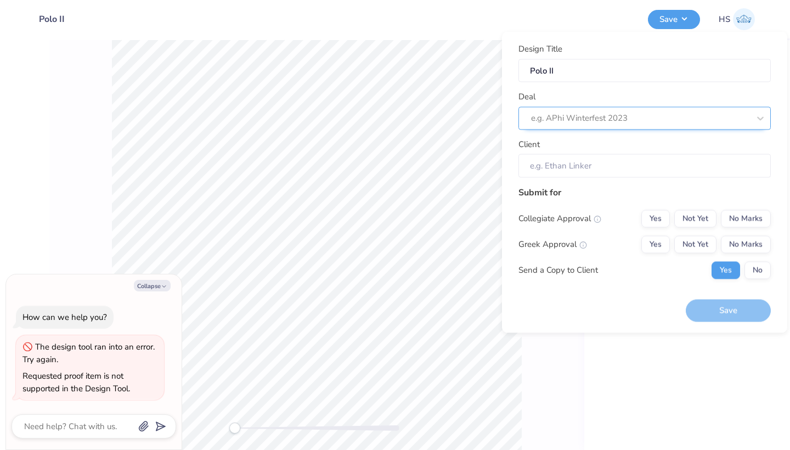
click at [653, 116] on div at bounding box center [640, 118] width 218 height 15
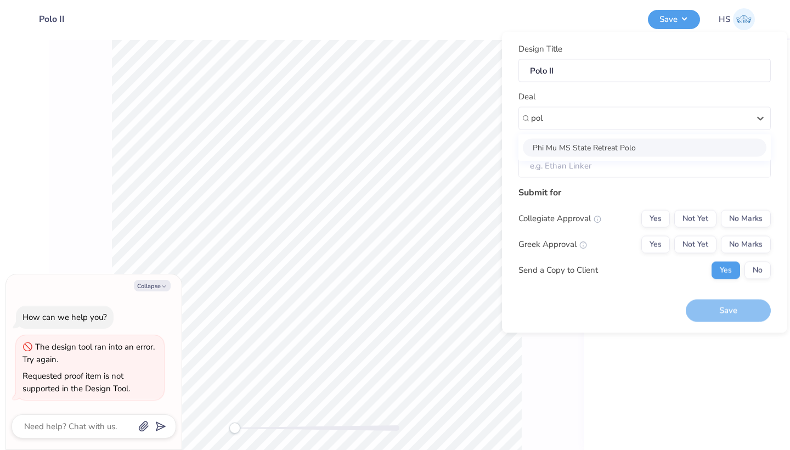
click at [591, 146] on div "Phi Mu MS State Retreat Polo" at bounding box center [645, 147] width 244 height 18
type input "pol"
type textarea "x"
type input "Caroline Reed"
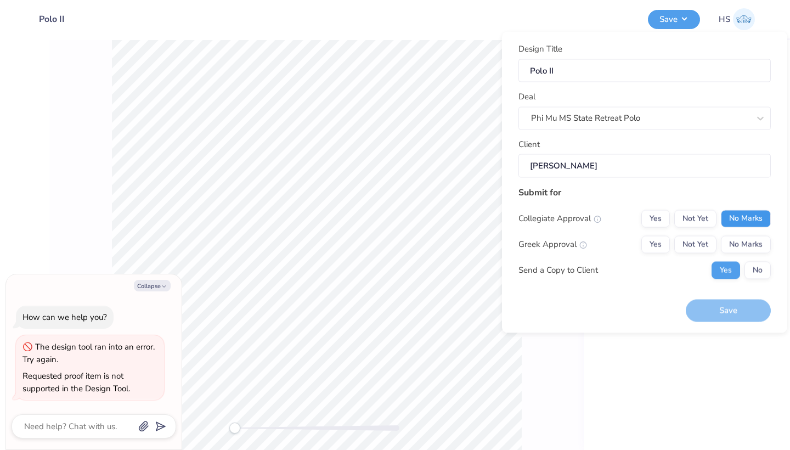
click at [730, 217] on button "No Marks" at bounding box center [746, 219] width 50 height 18
click at [656, 243] on button "Yes" at bounding box center [655, 244] width 29 height 18
click at [737, 313] on button "Save" at bounding box center [728, 311] width 85 height 22
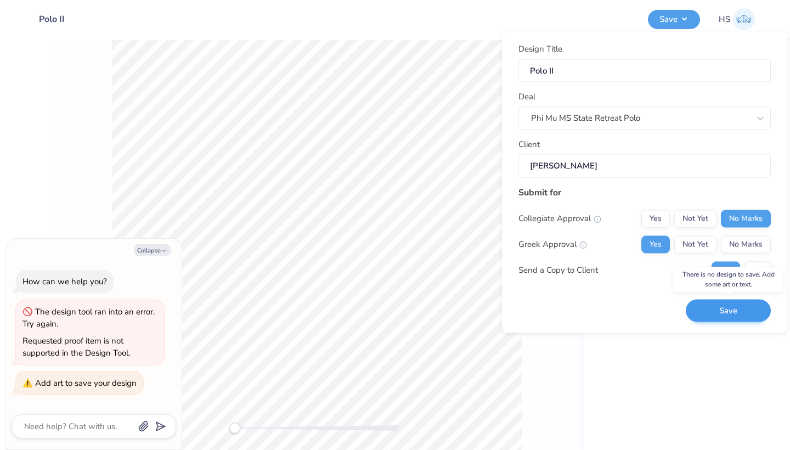
click at [737, 313] on button "Save" at bounding box center [728, 311] width 85 height 22
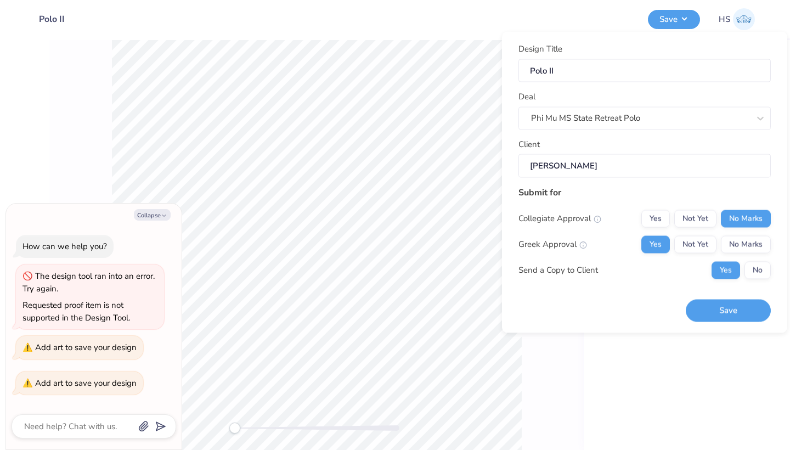
type textarea "x"
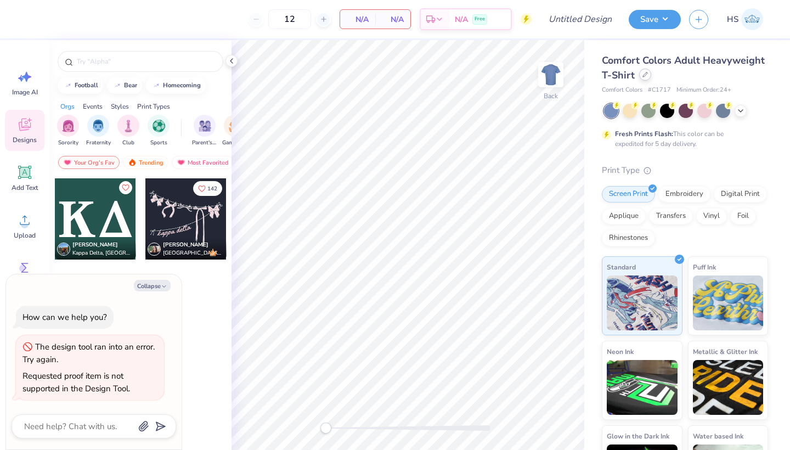
click at [645, 78] on div at bounding box center [645, 75] width 12 height 12
type textarea "x"
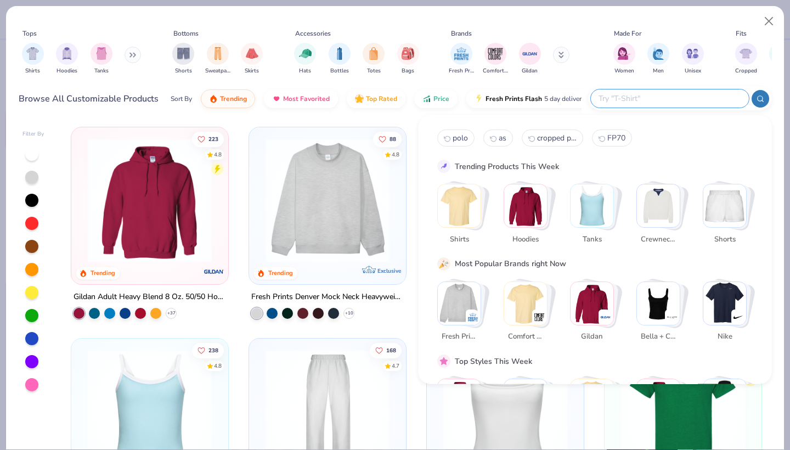
click at [701, 98] on input "text" at bounding box center [669, 98] width 144 height 13
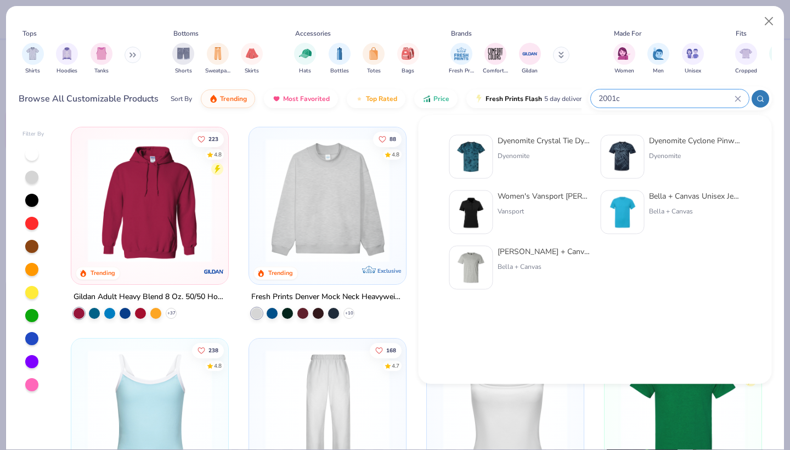
type input "2001c"
click at [529, 214] on div "Vansport" at bounding box center [544, 211] width 92 height 10
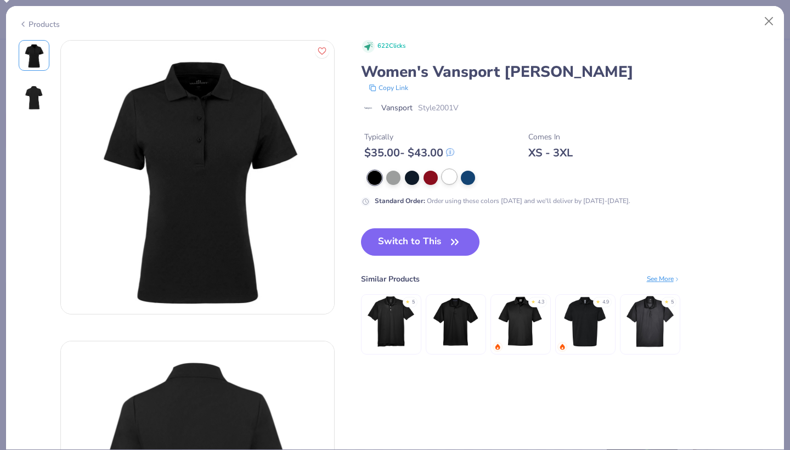
click at [450, 182] on div at bounding box center [449, 177] width 14 height 14
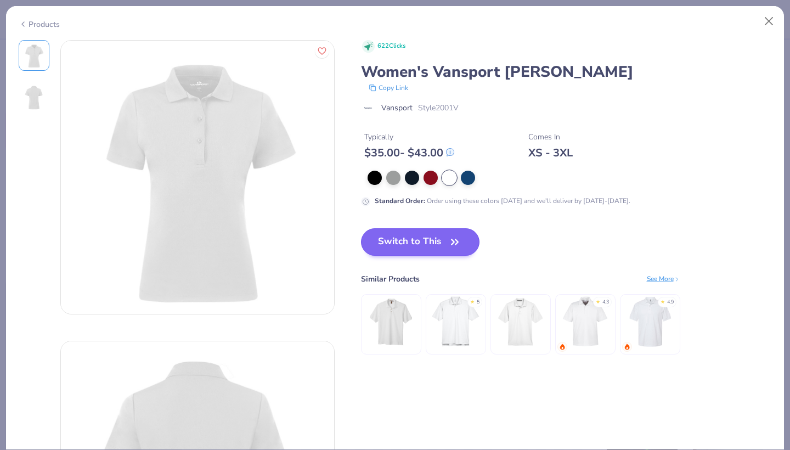
click at [440, 244] on button "Switch to This" at bounding box center [420, 241] width 119 height 27
type textarea "x"
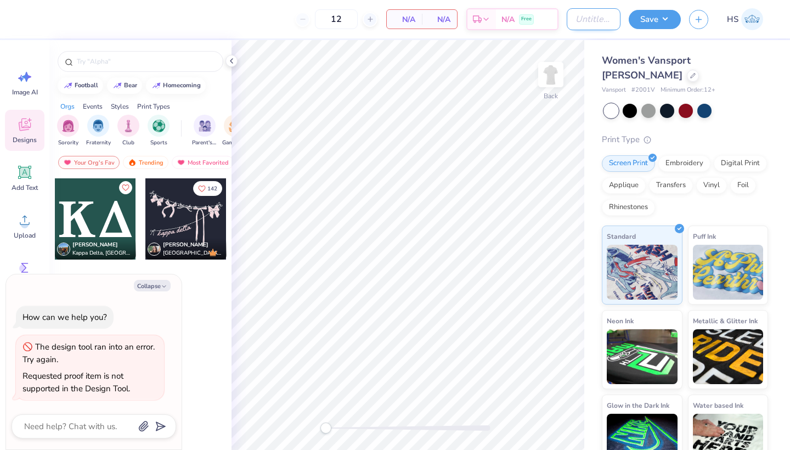
click at [602, 20] on input "Design Title" at bounding box center [594, 19] width 54 height 22
type input "P"
type textarea "x"
type input "Po"
type textarea "x"
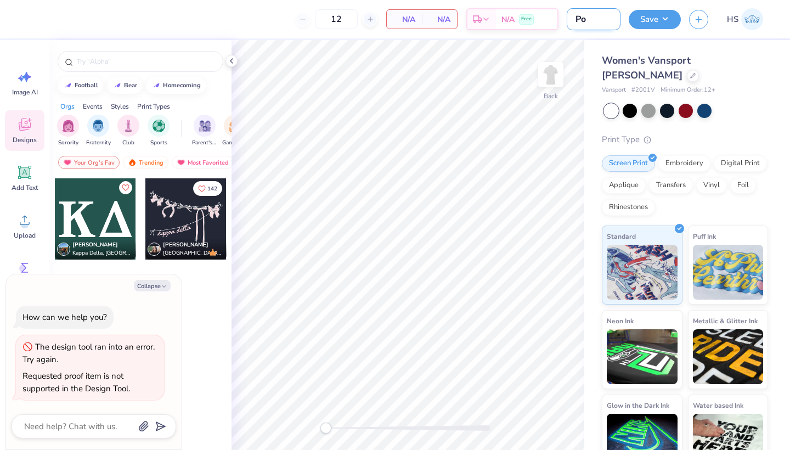
type input "Pol"
type textarea "x"
type input "Polo"
type textarea "x"
type input "Polo"
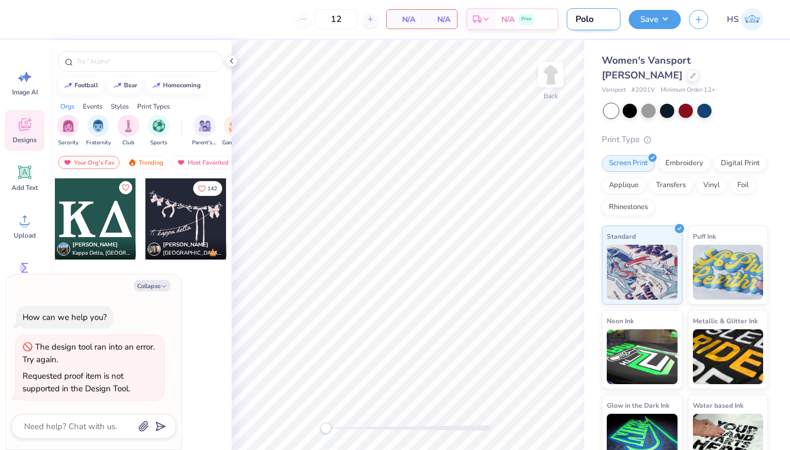
type textarea "x"
type input "Polo I"
type textarea "x"
type input "Polo II"
type textarea "x"
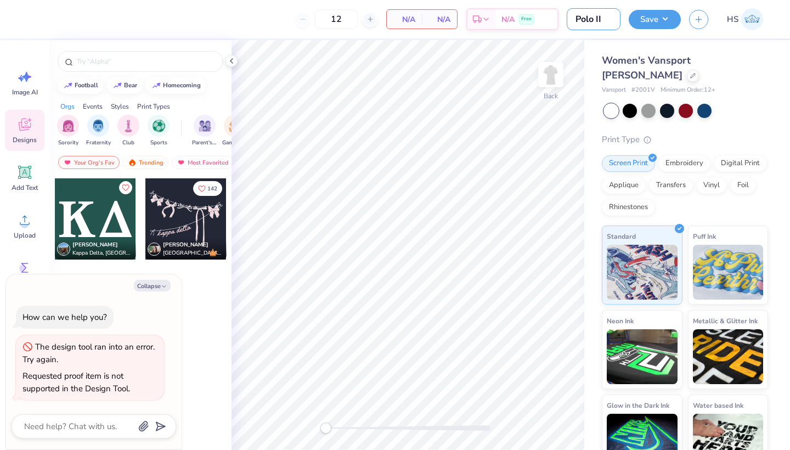
type input "Polo II"
click at [408, 16] on span "N/A" at bounding box center [404, 20] width 22 height 12
click at [631, 26] on div "Save" at bounding box center [655, 19] width 52 height 19
click at [645, 25] on button "Save" at bounding box center [655, 17] width 52 height 19
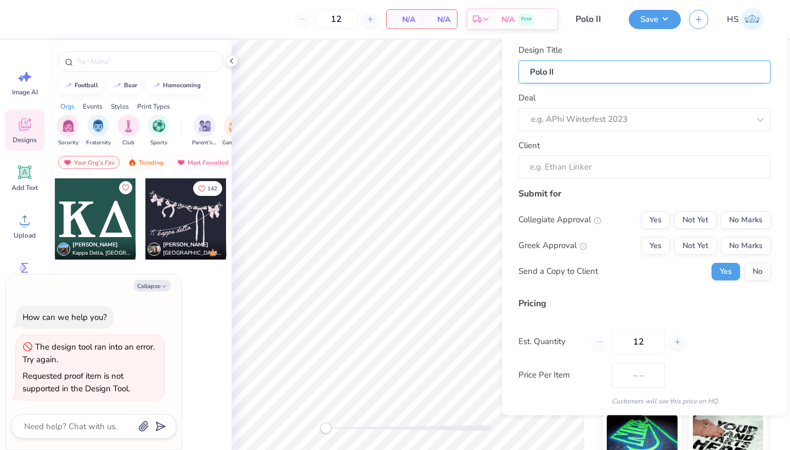
type textarea "x"
click at [659, 132] on div "Design Title Polo II Deal e.g. APhi Winterfest 2023 Client" at bounding box center [644, 111] width 252 height 135
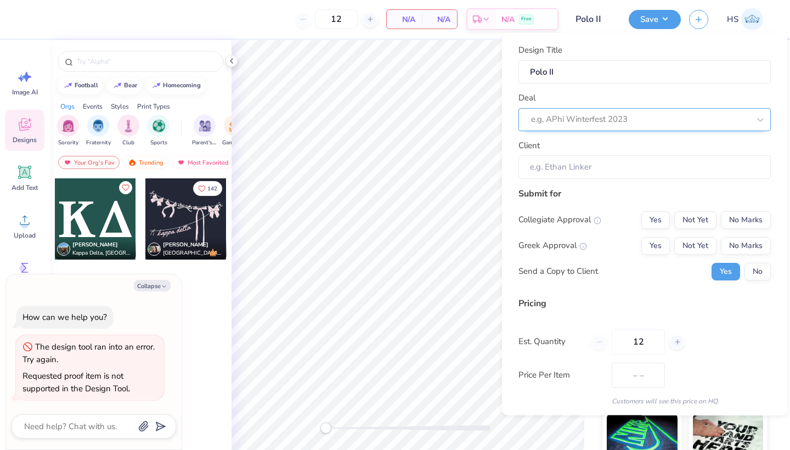
click at [664, 127] on div "e.g. APhi Winterfest 2023" at bounding box center [644, 119] width 252 height 23
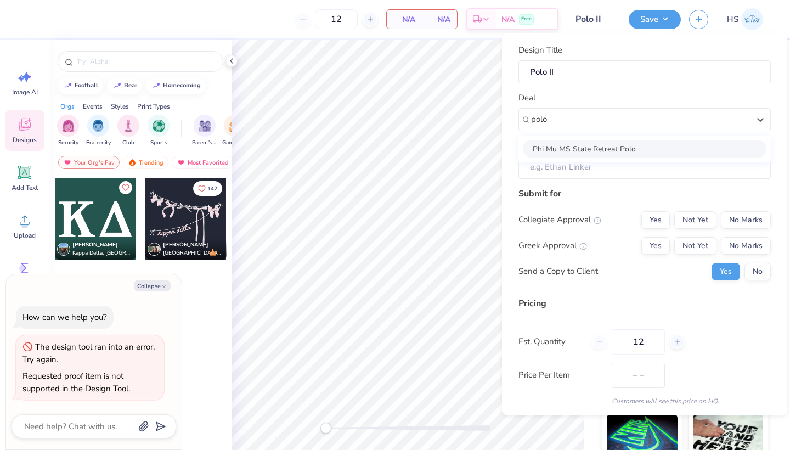
click at [564, 145] on div "Phi Mu MS State Retreat Polo" at bounding box center [645, 148] width 244 height 18
type input "polo"
type textarea "x"
type input "[PERSON_NAME]"
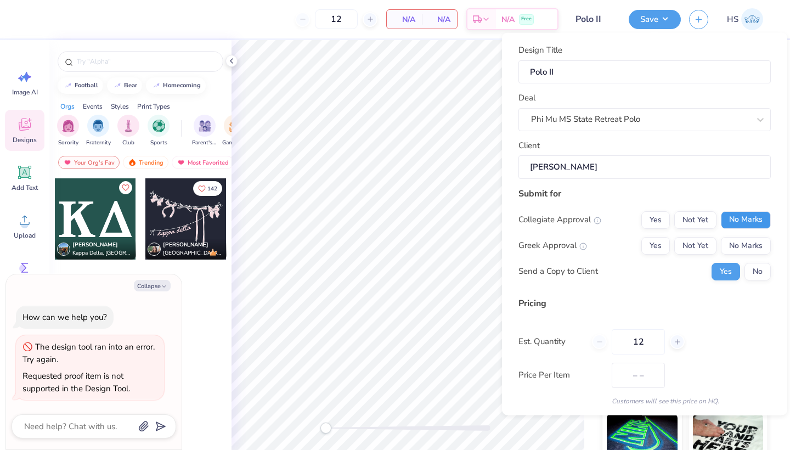
click at [743, 219] on button "No Marks" at bounding box center [746, 220] width 50 height 18
click at [652, 241] on button "Yes" at bounding box center [655, 245] width 29 height 18
type textarea "x"
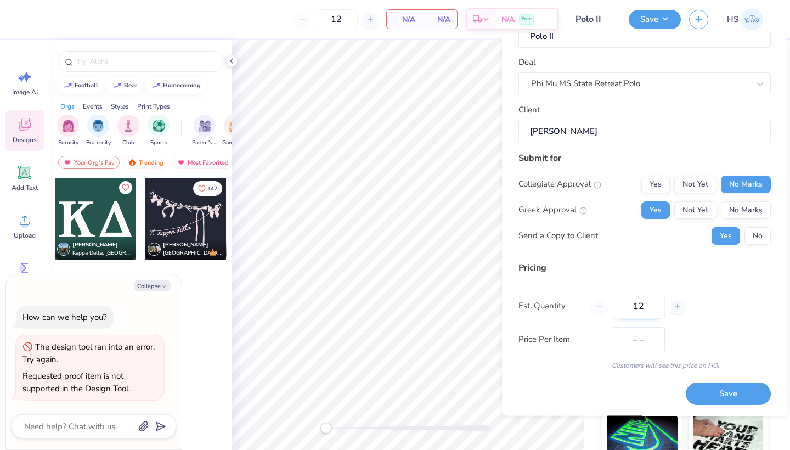
scroll to position [35, 0]
click at [650, 297] on input "12" at bounding box center [638, 306] width 53 height 25
click at [645, 302] on input "12" at bounding box center [638, 306] width 53 height 25
type input "1"
type input "0"
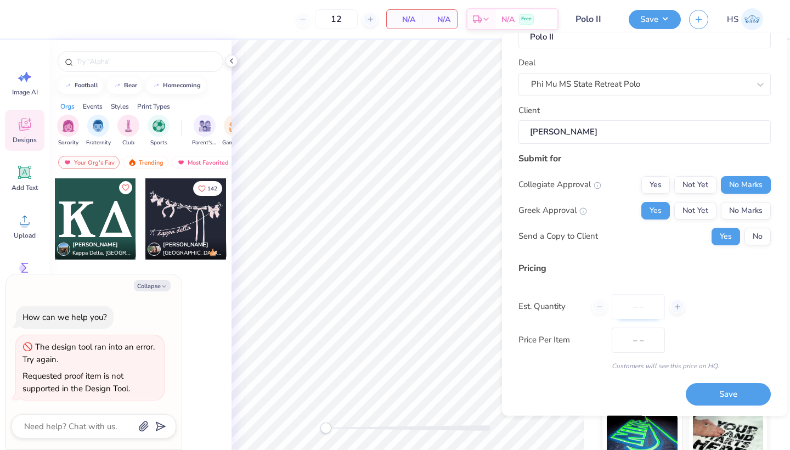
type textarea "x"
type input "0300"
type textarea "x"
type input "300"
type textarea "x"
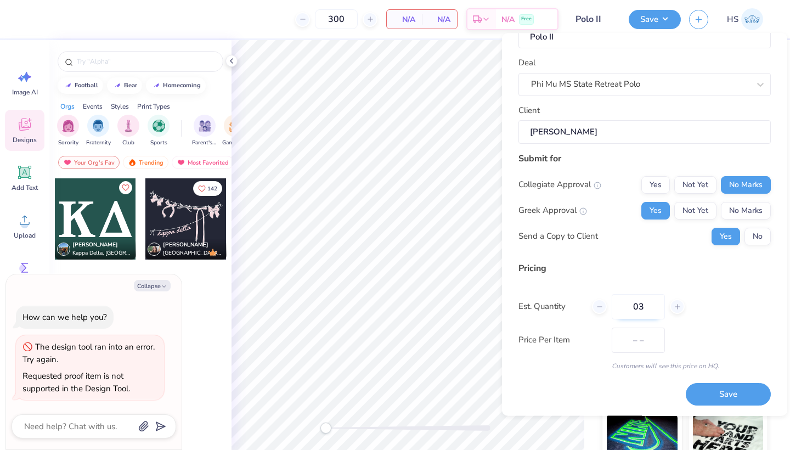
type input "0"
type textarea "x"
type input "0"
type textarea "x"
type input "300"
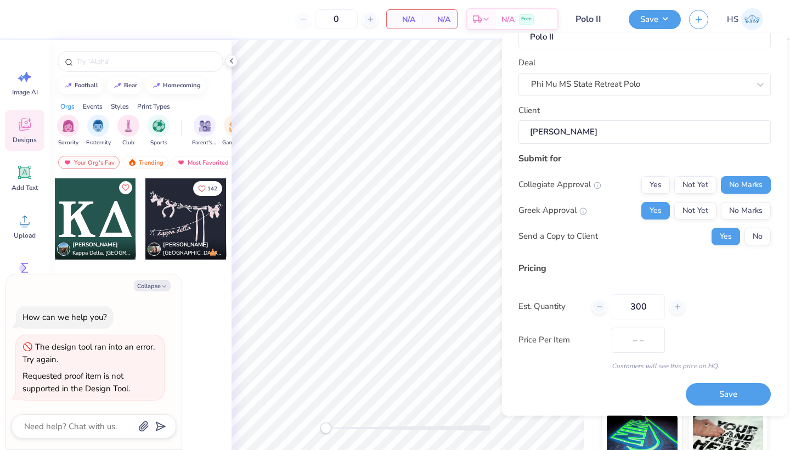
type textarea "x"
type input "300"
click at [751, 317] on div "Est. Quantity 300" at bounding box center [644, 306] width 252 height 25
click at [728, 397] on button "Save" at bounding box center [728, 394] width 85 height 22
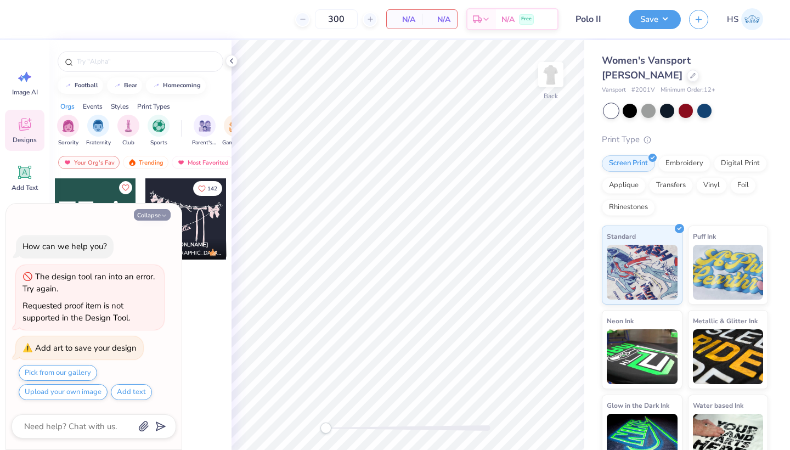
click at [155, 217] on button "Collapse" at bounding box center [152, 215] width 37 height 12
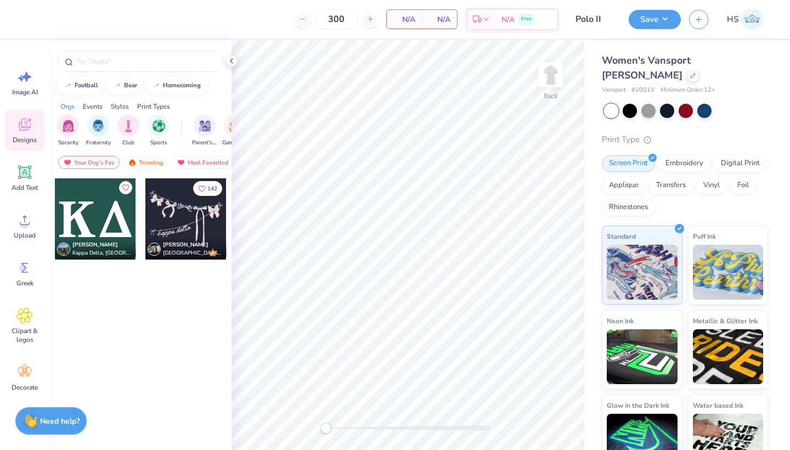
type textarea "x"
click at [91, 223] on div at bounding box center [95, 218] width 81 height 81
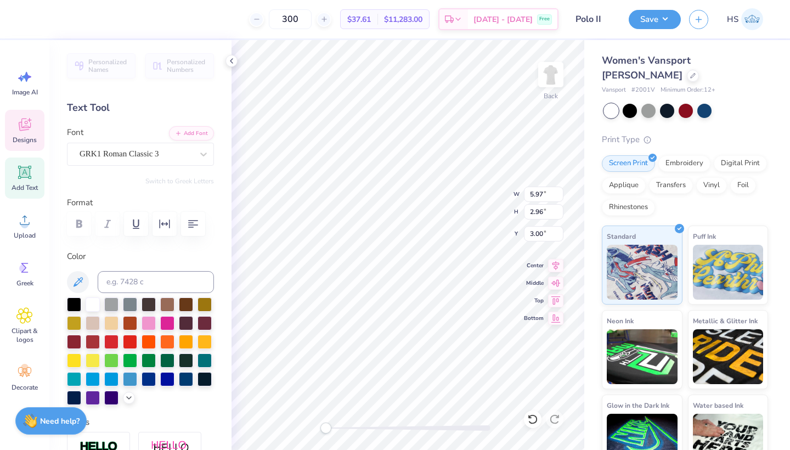
type textarea "K"
type textarea "FM"
click at [152, 320] on div at bounding box center [149, 322] width 14 height 14
click at [650, 15] on button "Save" at bounding box center [655, 17] width 52 height 19
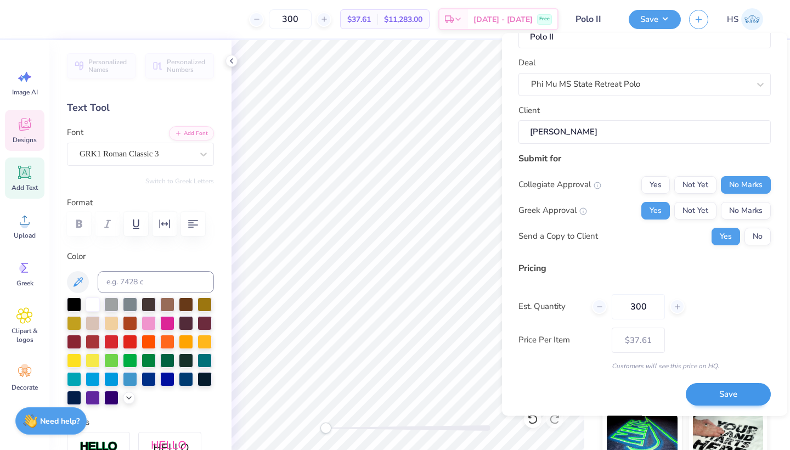
click at [722, 400] on button "Save" at bounding box center [728, 394] width 85 height 22
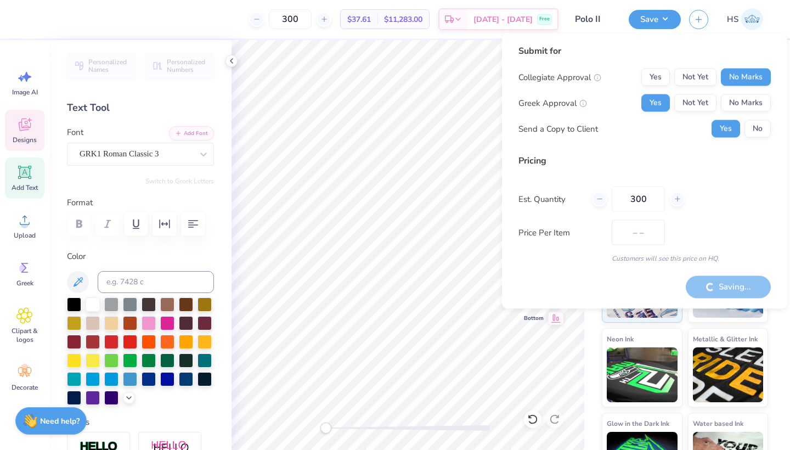
type input "$37.61"
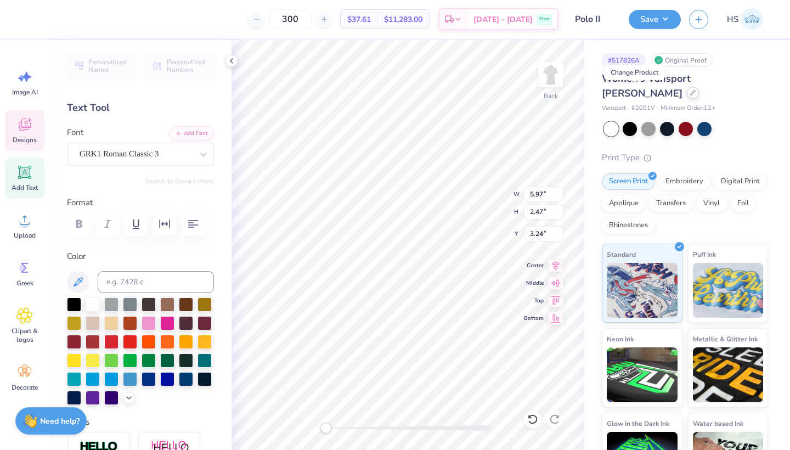
click at [687, 97] on div at bounding box center [693, 93] width 12 height 12
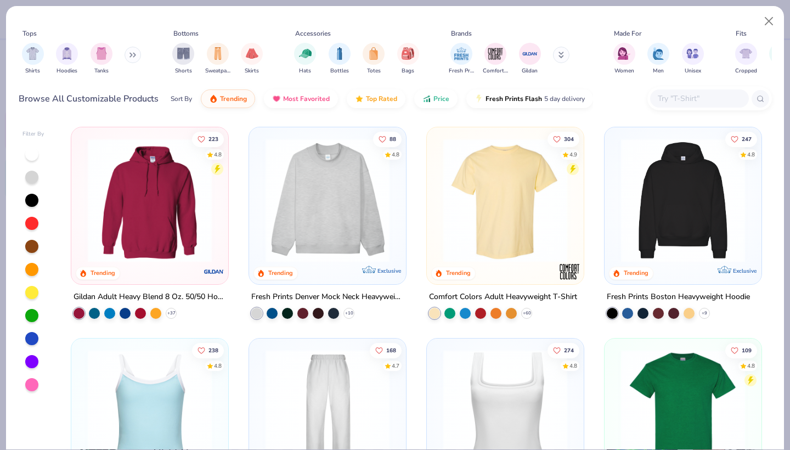
click at [670, 99] on input "text" at bounding box center [699, 98] width 84 height 13
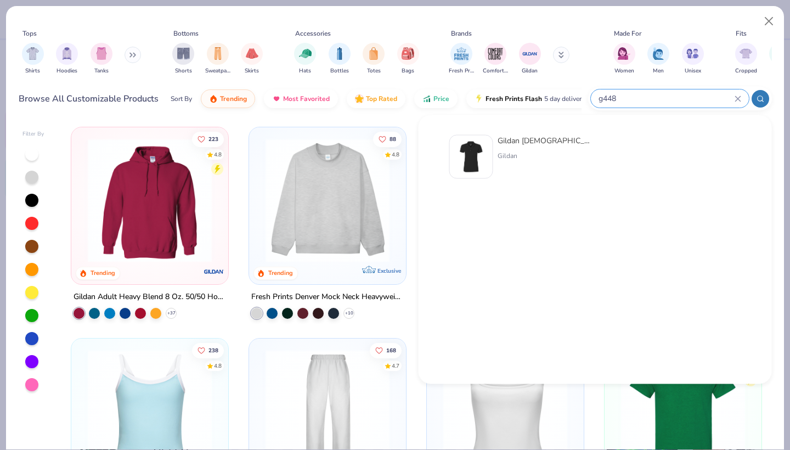
type input "g448"
click at [480, 164] on img at bounding box center [471, 157] width 34 height 34
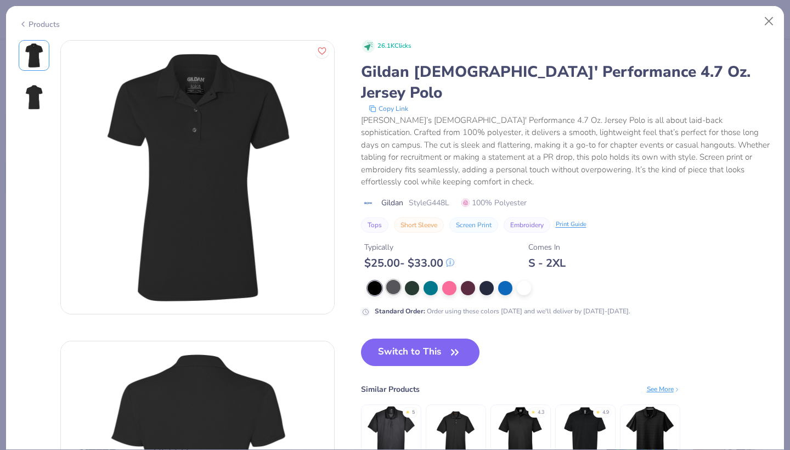
click at [394, 280] on div at bounding box center [393, 287] width 14 height 14
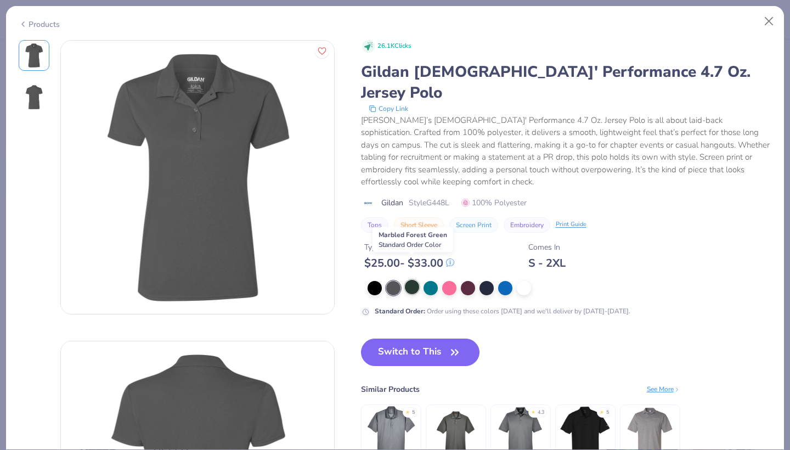
click at [415, 280] on div at bounding box center [412, 287] width 14 height 14
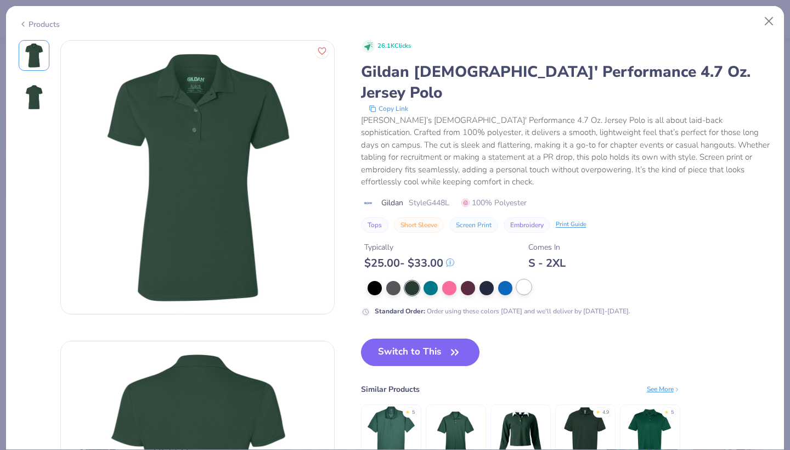
click at [521, 280] on div at bounding box center [524, 287] width 14 height 14
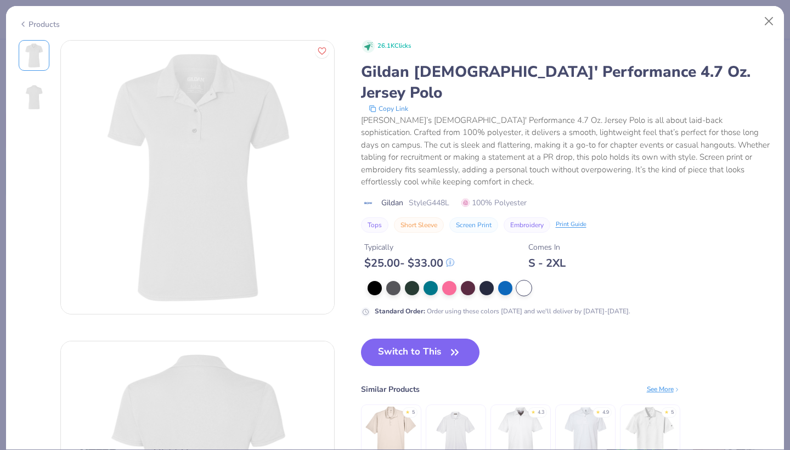
drag, startPoint x: 428, startPoint y: 185, endPoint x: 459, endPoint y: 185, distance: 31.3
click at [459, 197] on div "Gildan Style G448L 100% Polyester" at bounding box center [566, 203] width 411 height 12
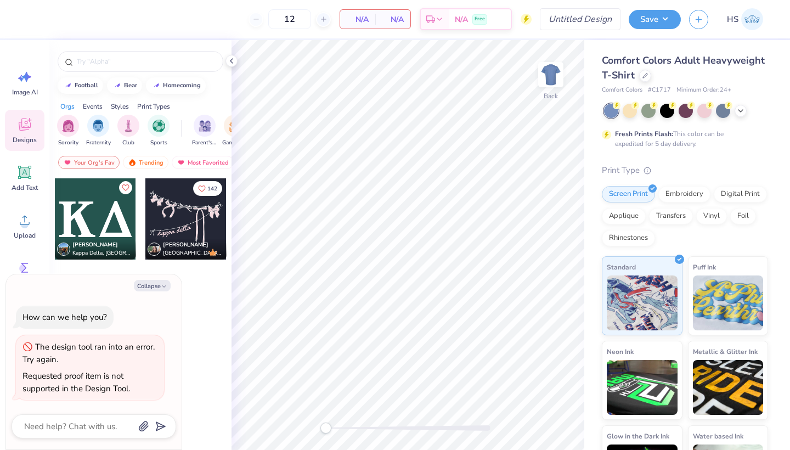
type textarea "x"
